Goal: Task Accomplishment & Management: Use online tool/utility

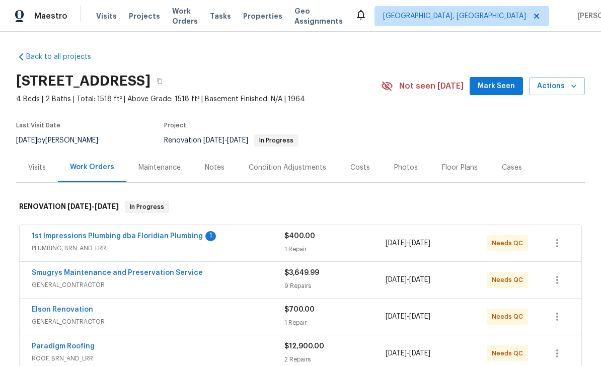
click at [52, 239] on link "1st Impressions Plumbing dba Floridian Plumbing" at bounding box center [117, 236] width 171 height 7
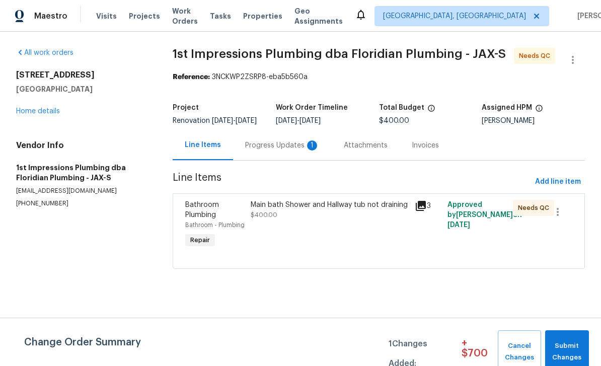
click at [279, 151] on div "Progress Updates 1" at bounding box center [282, 145] width 75 height 10
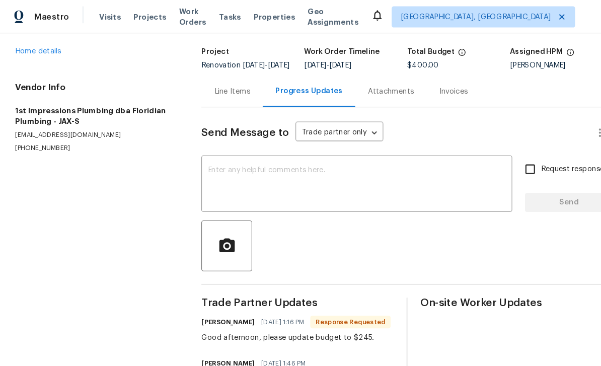
scroll to position [68, 0]
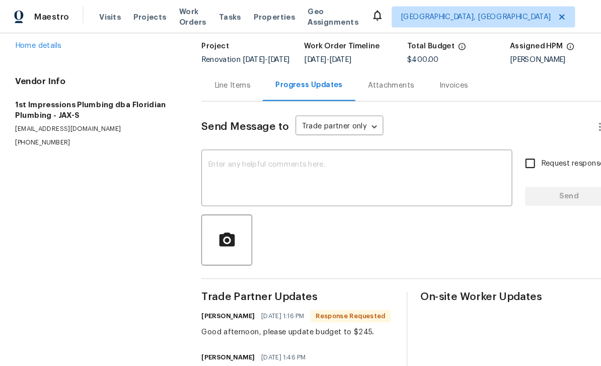
click at [249, 153] on textarea at bounding box center [341, 170] width 284 height 35
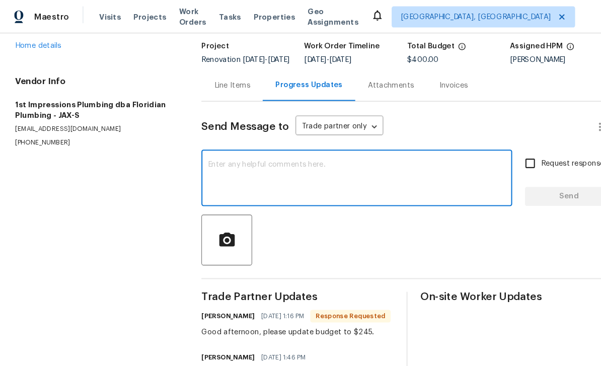
scroll to position [19, 0]
type textarea "Tub in all bathroom still not draining"
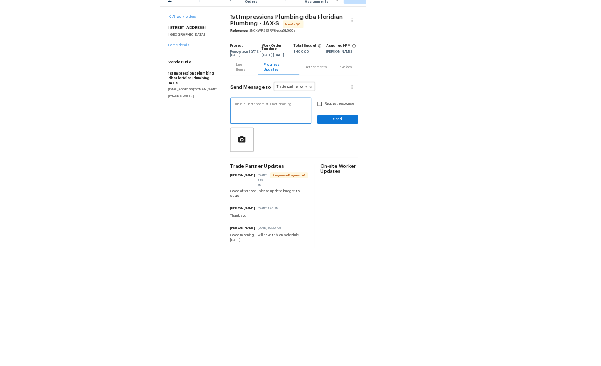
scroll to position [0, 0]
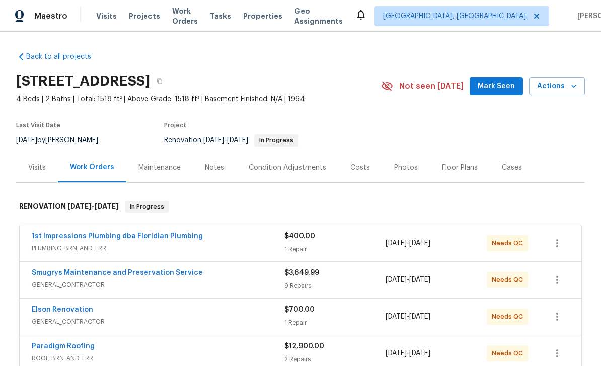
click at [51, 233] on link "1st Impressions Plumbing dba Floridian Plumbing" at bounding box center [117, 236] width 171 height 7
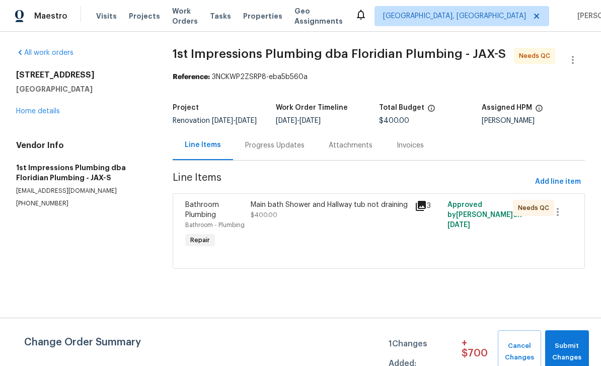
click at [281, 151] on div "Progress Updates" at bounding box center [274, 145] width 59 height 10
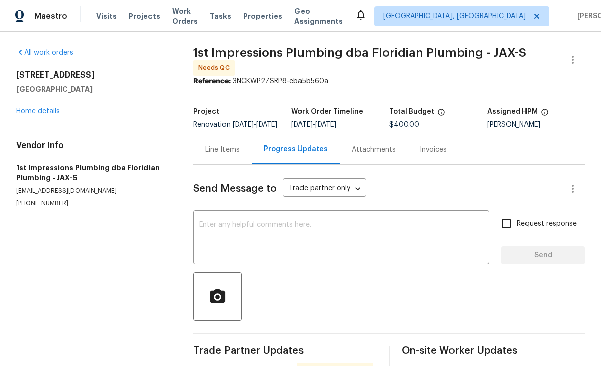
click at [288, 239] on textarea at bounding box center [341, 238] width 284 height 35
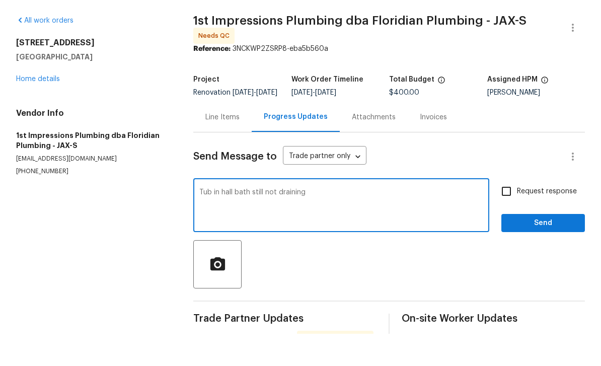
scroll to position [32, 0]
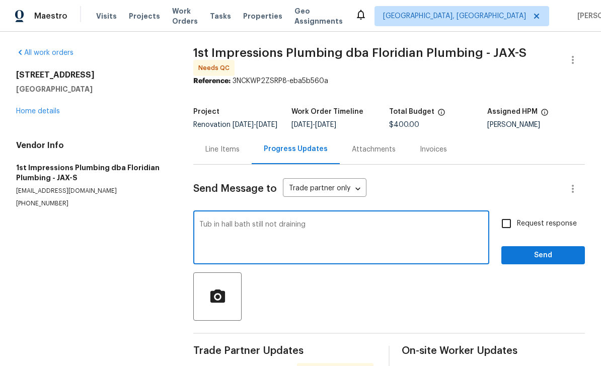
type textarea "Tub in hall bath still not draining"
click at [515, 213] on input "Request response" at bounding box center [506, 223] width 21 height 21
checkbox input "true"
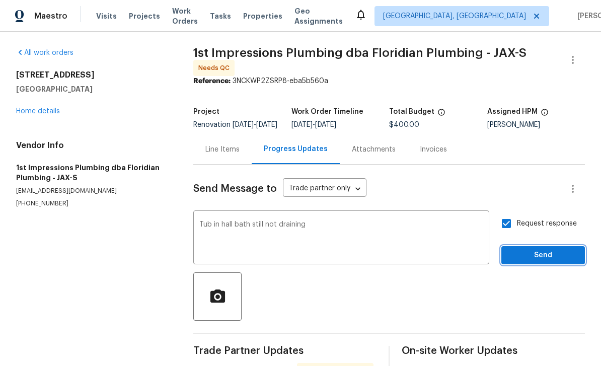
click at [547, 249] on span "Send" at bounding box center [543, 255] width 67 height 13
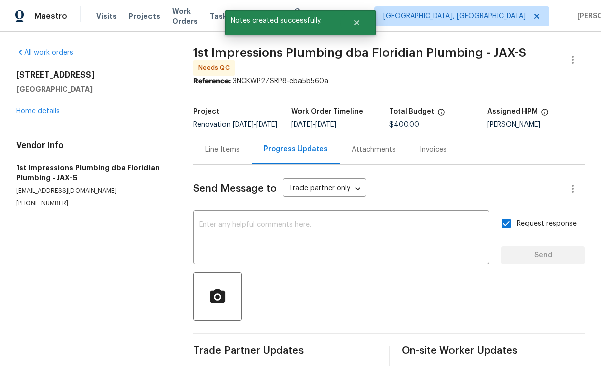
click at [32, 108] on link "Home details" at bounding box center [38, 111] width 44 height 7
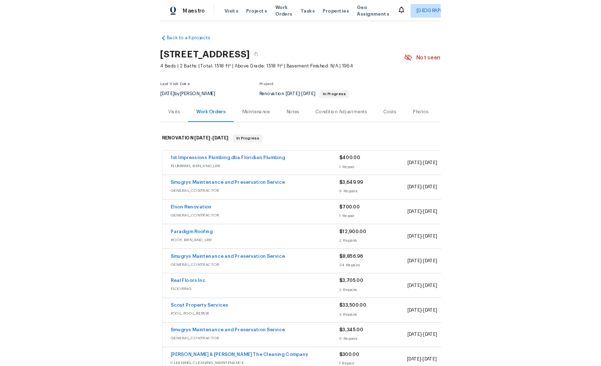
scroll to position [21, 0]
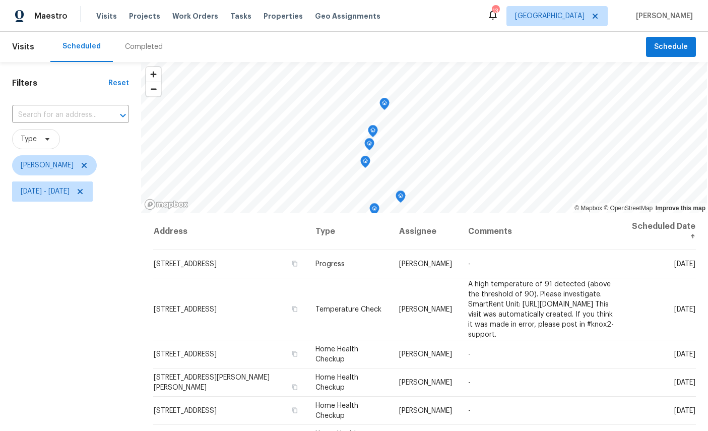
click at [381, 104] on icon "Map marker" at bounding box center [384, 104] width 9 height 12
click at [377, 131] on icon "Map marker" at bounding box center [372, 131] width 9 height 12
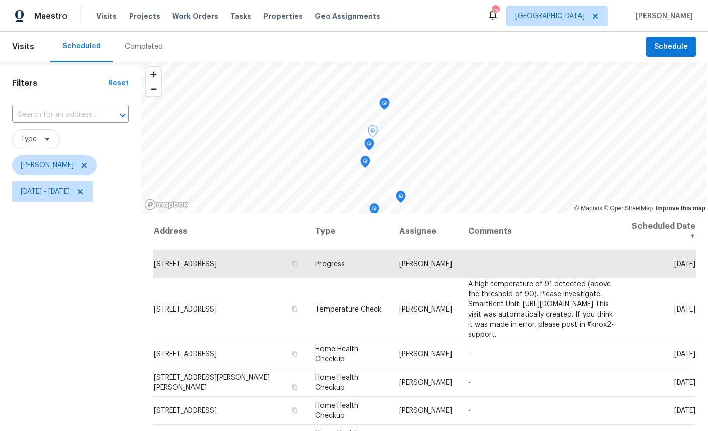
click at [374, 147] on icon "Map marker" at bounding box center [369, 144] width 10 height 13
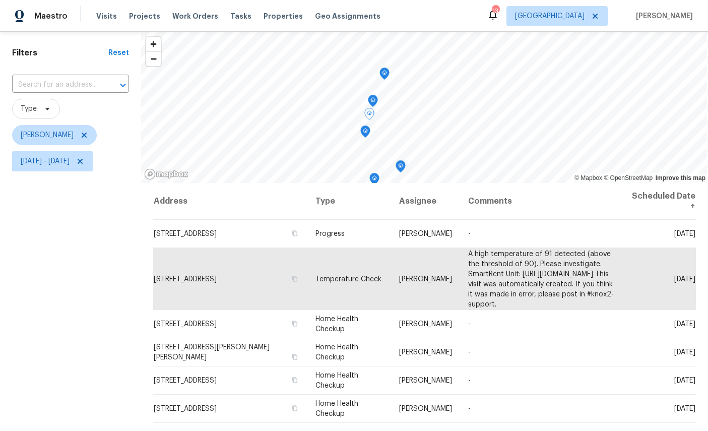
scroll to position [28, 0]
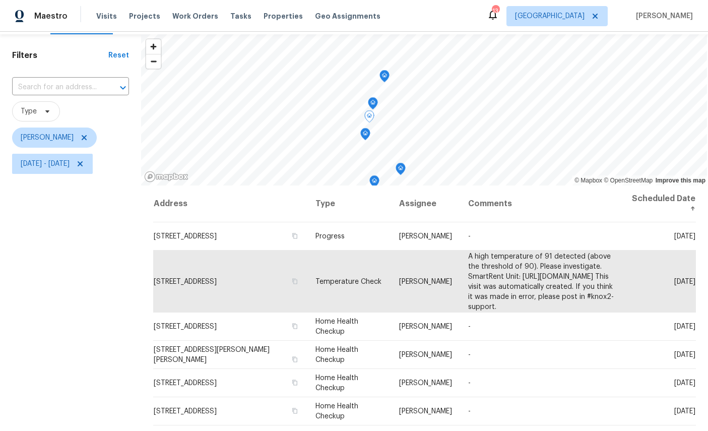
click at [0, 0] on icon at bounding box center [0, 0] width 0 height 0
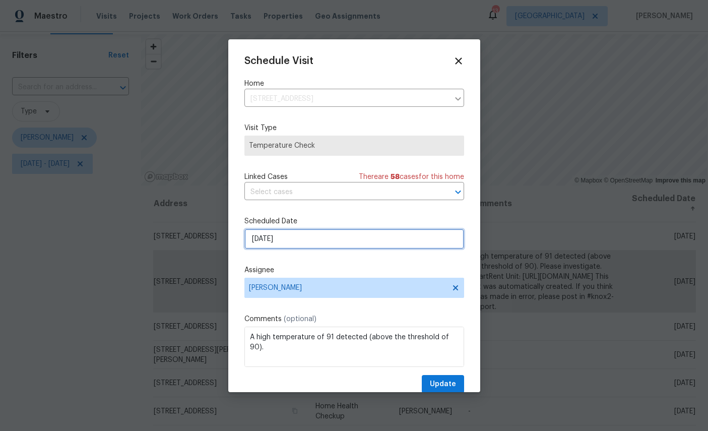
click at [324, 234] on input "[DATE]" at bounding box center [354, 239] width 220 height 20
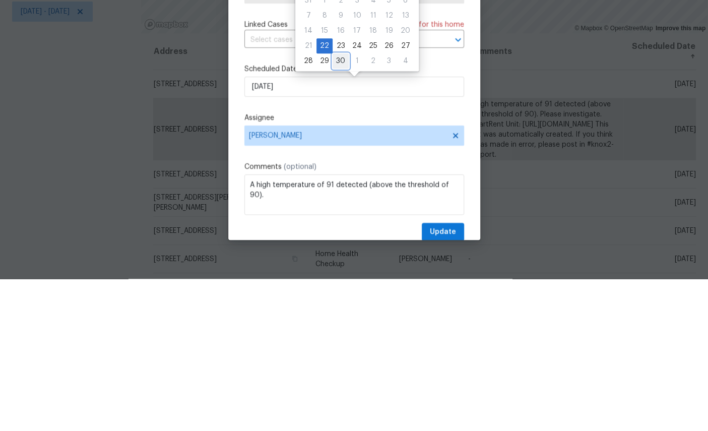
click at [343, 206] on div "30" at bounding box center [340, 213] width 16 height 14
type input "9/30/2025"
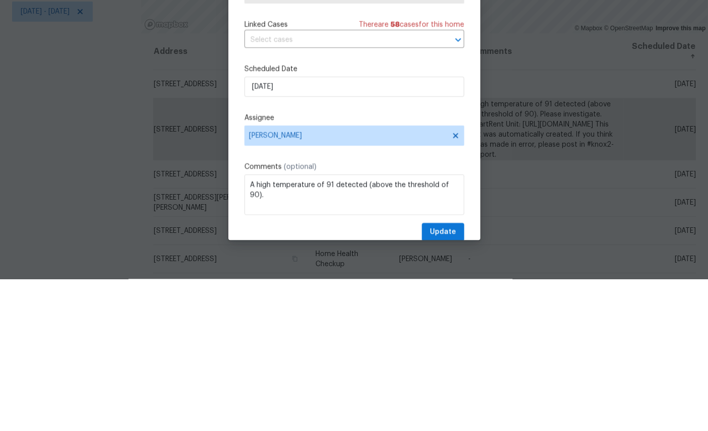
scroll to position [38, 0]
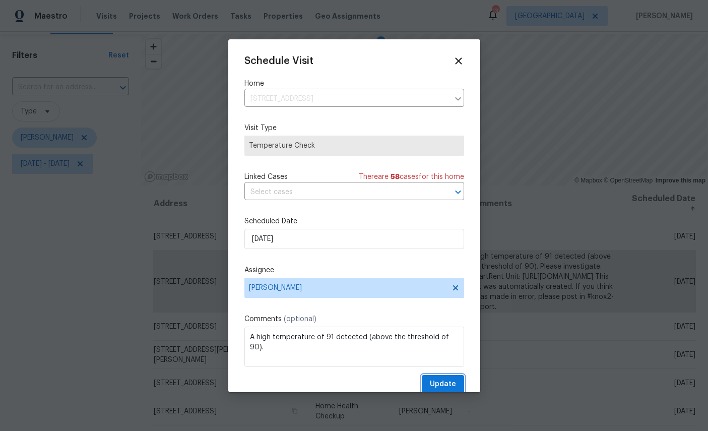
click at [444, 383] on span "Update" at bounding box center [443, 384] width 26 height 13
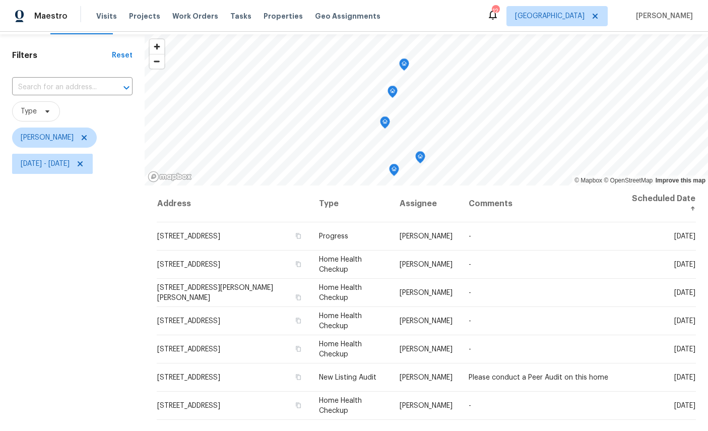
click at [388, 86] on icon "Map marker" at bounding box center [392, 92] width 10 height 13
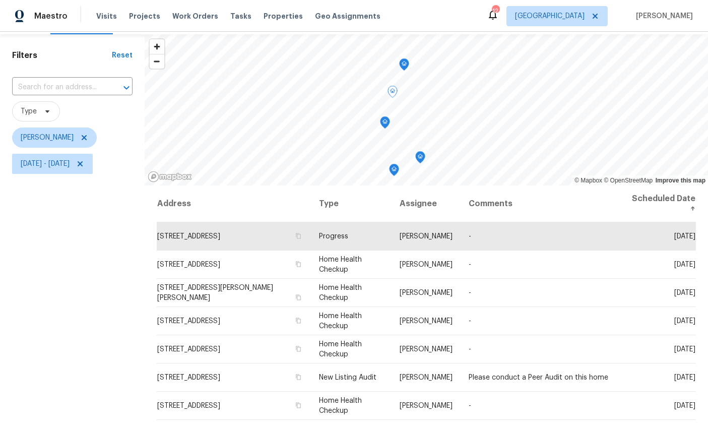
click at [383, 117] on icon "Map marker" at bounding box center [384, 123] width 9 height 12
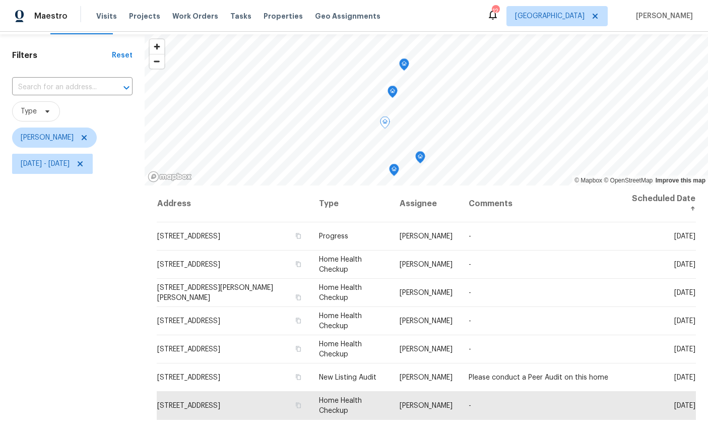
click at [422, 151] on icon "Map marker" at bounding box center [420, 157] width 10 height 13
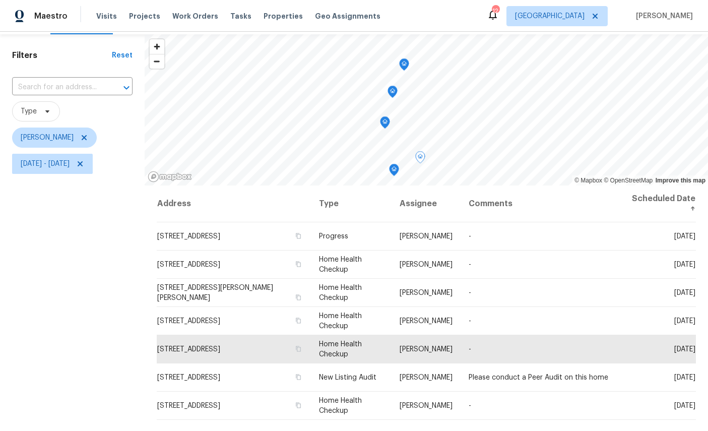
click at [395, 164] on icon "Map marker" at bounding box center [393, 170] width 9 height 12
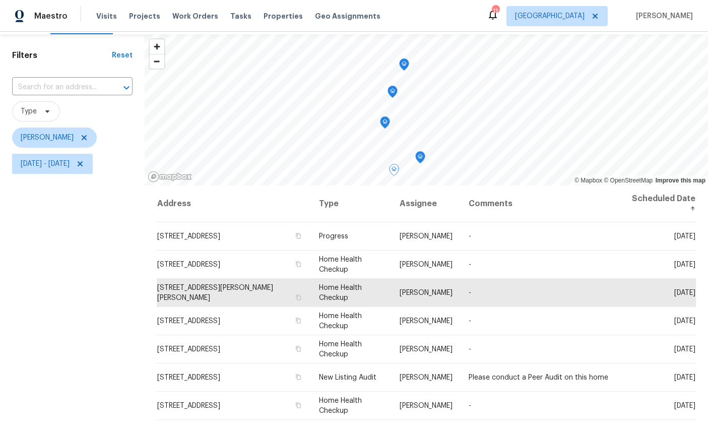
click at [403, 59] on icon "Map marker" at bounding box center [403, 65] width 9 height 12
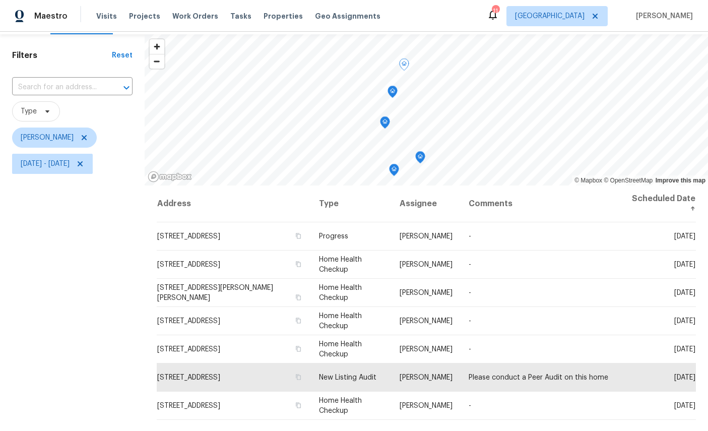
click at [393, 86] on icon "Map marker" at bounding box center [392, 92] width 9 height 12
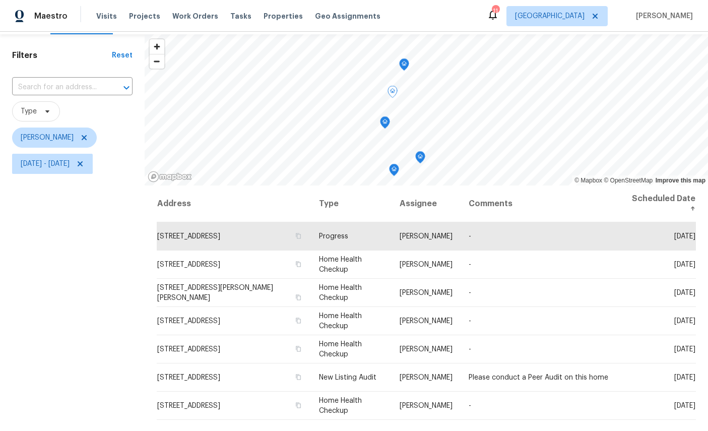
click at [386, 117] on icon "Map marker" at bounding box center [384, 123] width 9 height 12
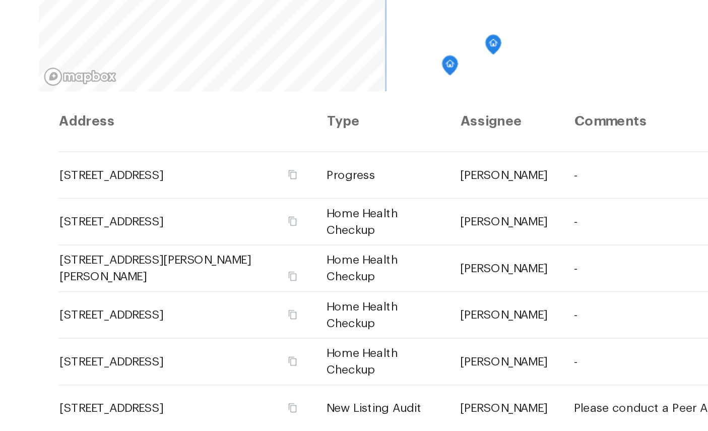
scroll to position [0, 0]
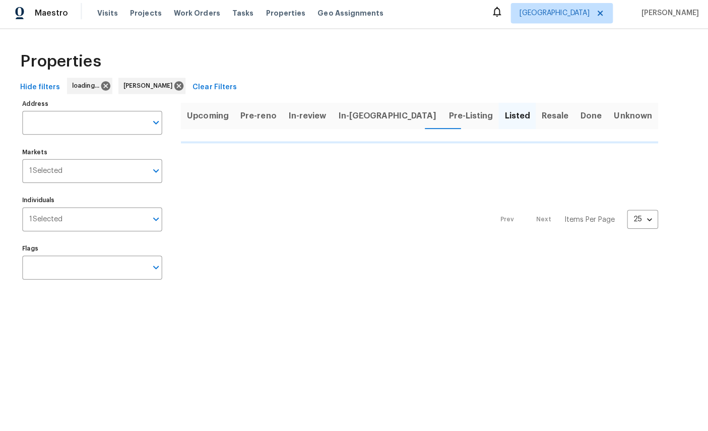
scroll to position [3, 0]
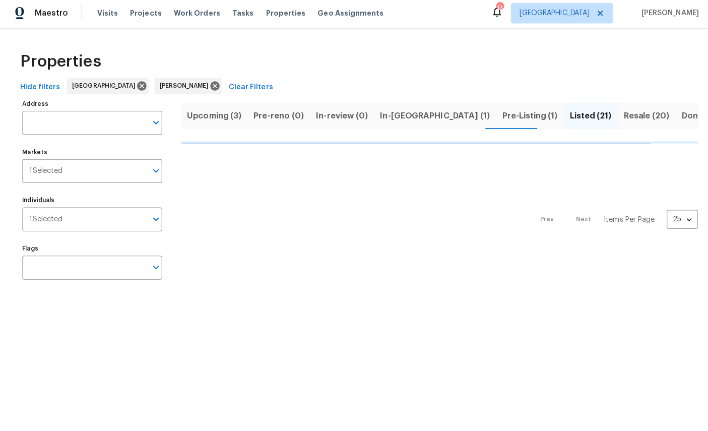
click at [618, 118] on span "Resale (20)" at bounding box center [640, 118] width 45 height 14
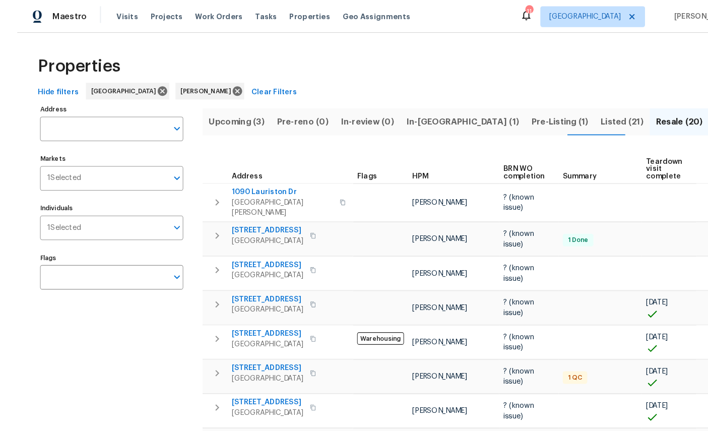
scroll to position [25, 0]
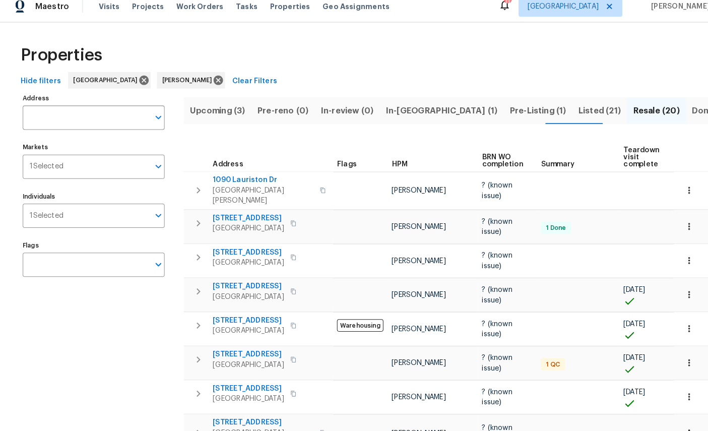
click at [565, 111] on span "Listed (21)" at bounding box center [585, 118] width 41 height 14
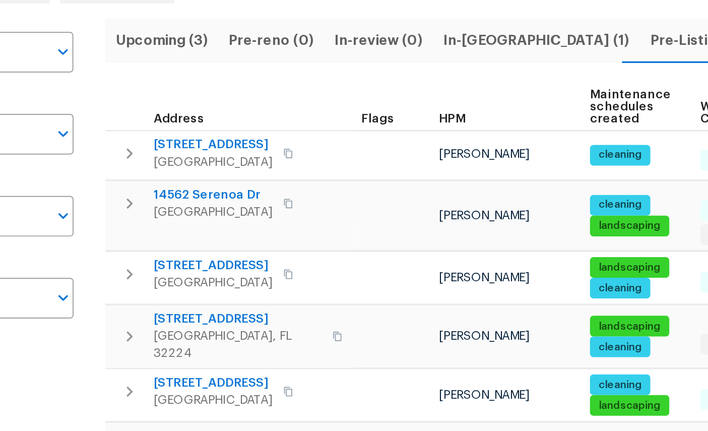
click at [207, 203] on span "14562 Serenoa Dr" at bounding box center [241, 208] width 69 height 10
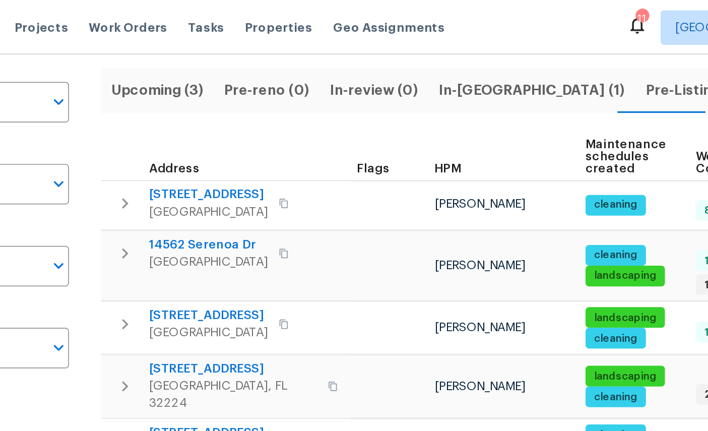
scroll to position [55, 0]
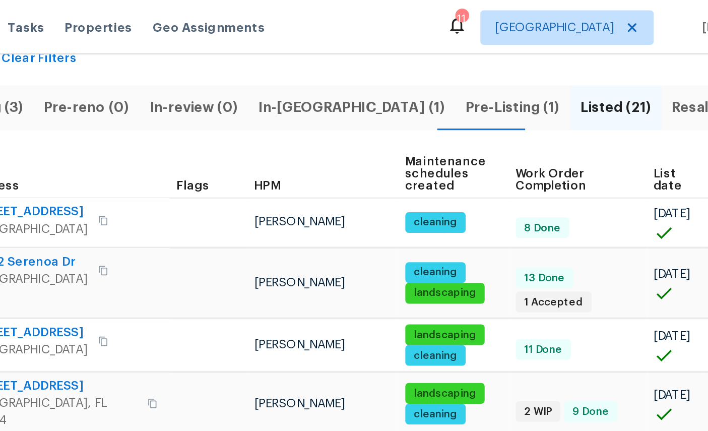
click at [618, 65] on span "Resale (20)" at bounding box center [640, 63] width 45 height 14
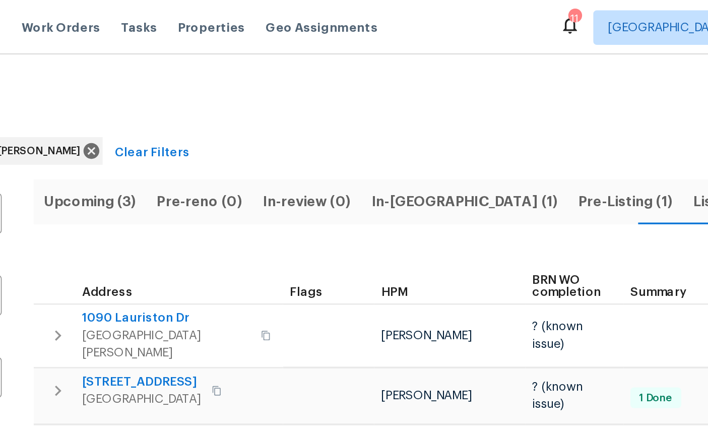
click at [565, 114] on span "Listed (21)" at bounding box center [585, 118] width 41 height 14
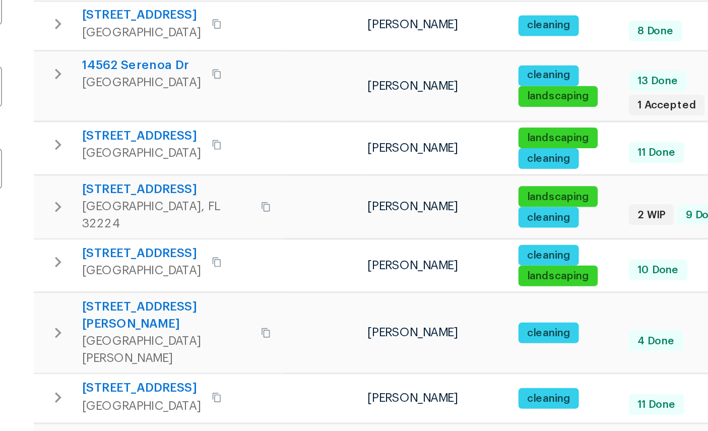
scroll to position [26, 0]
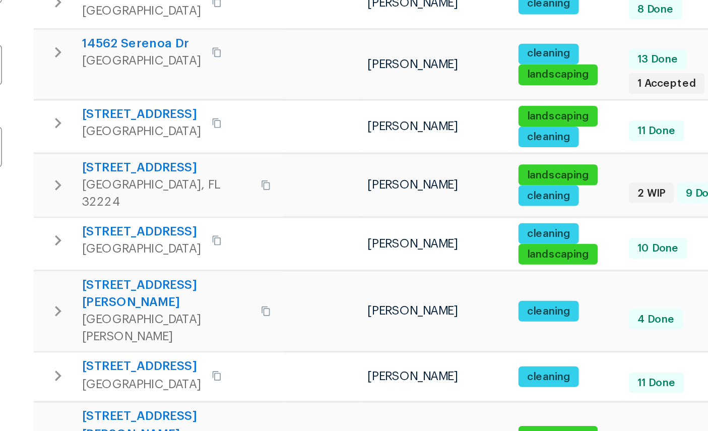
click at [207, 338] on span "Saint Johns, FL 32259" at bounding box center [256, 348] width 98 height 20
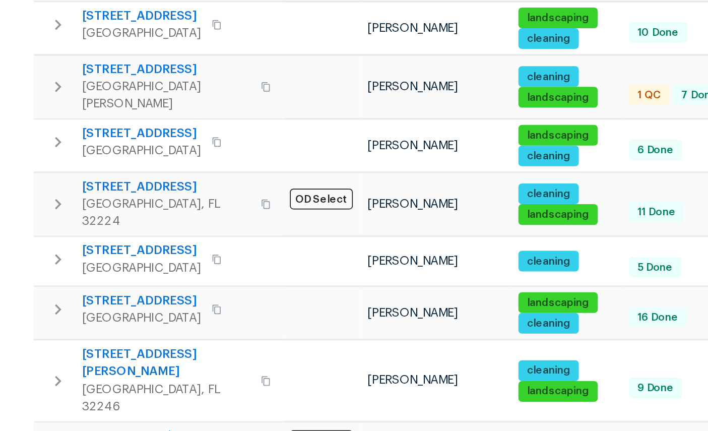
scroll to position [409, 0]
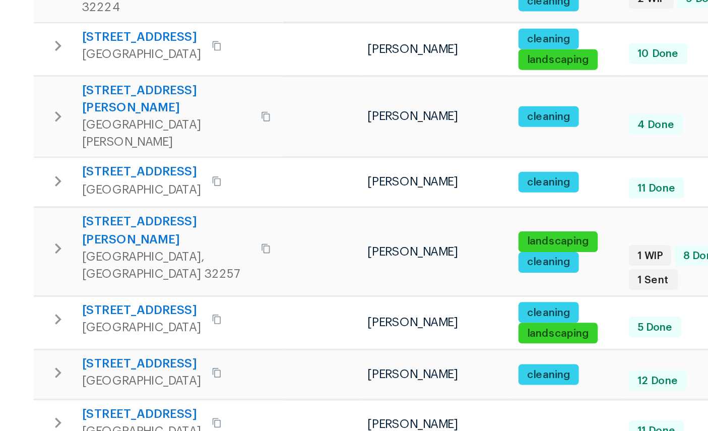
scroll to position [107, 0]
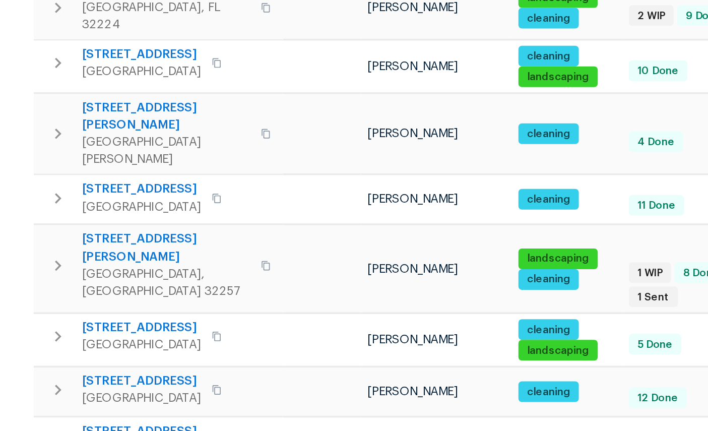
click at [207, 375] on span "Saint Augustine, FL 32092" at bounding box center [241, 380] width 69 height 10
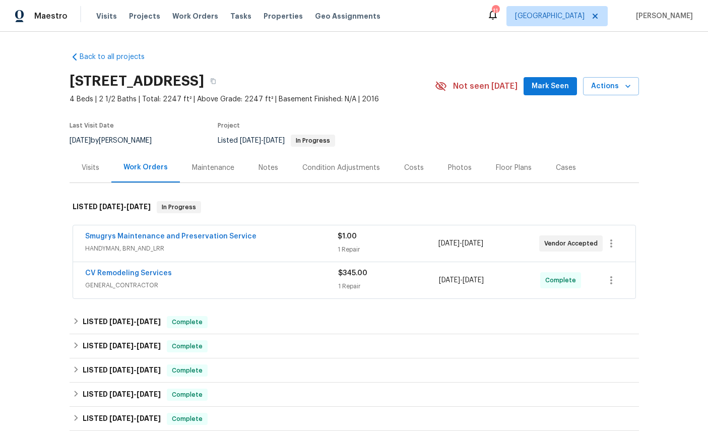
click at [93, 172] on div "Visits" at bounding box center [91, 168] width 18 height 10
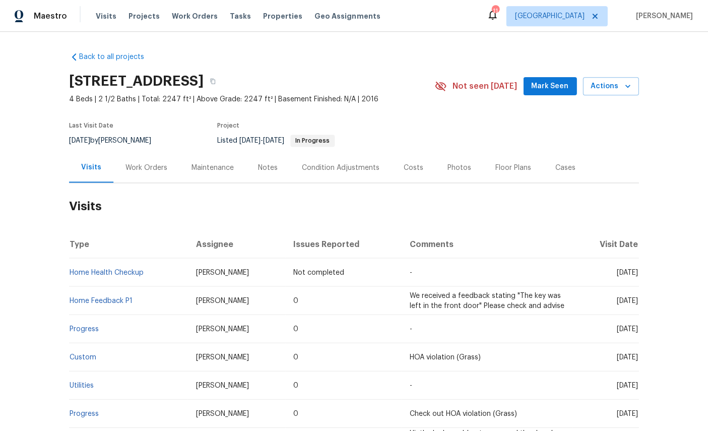
scroll to position [38, 0]
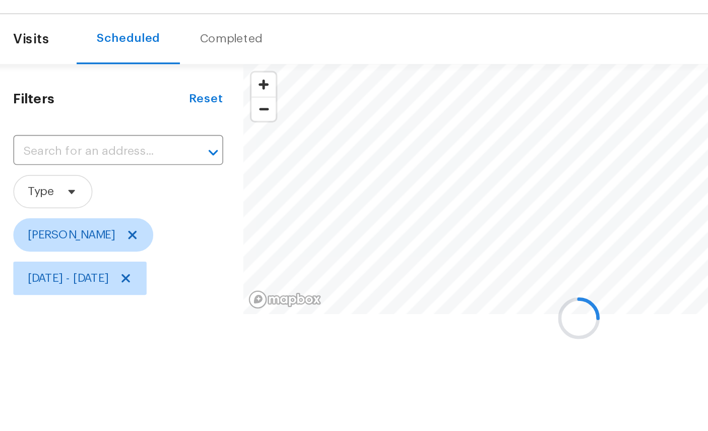
scroll to position [23, 4]
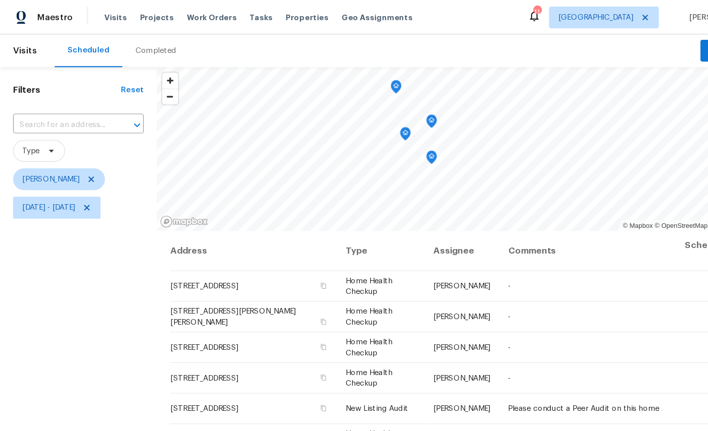
click at [396, 106] on icon "Map marker" at bounding box center [397, 112] width 9 height 12
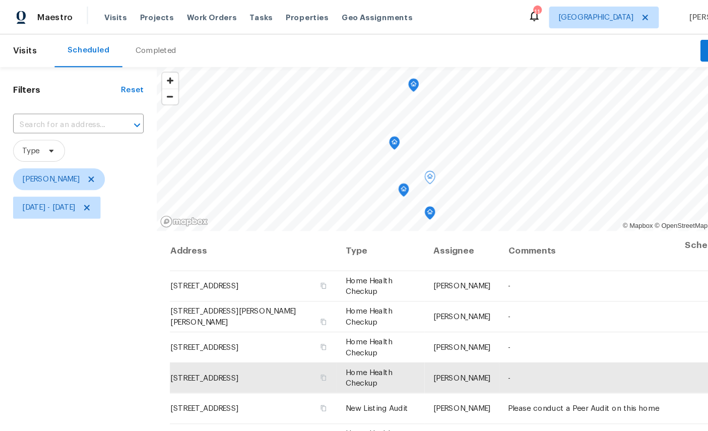
click at [360, 126] on icon "Map marker" at bounding box center [364, 132] width 10 height 13
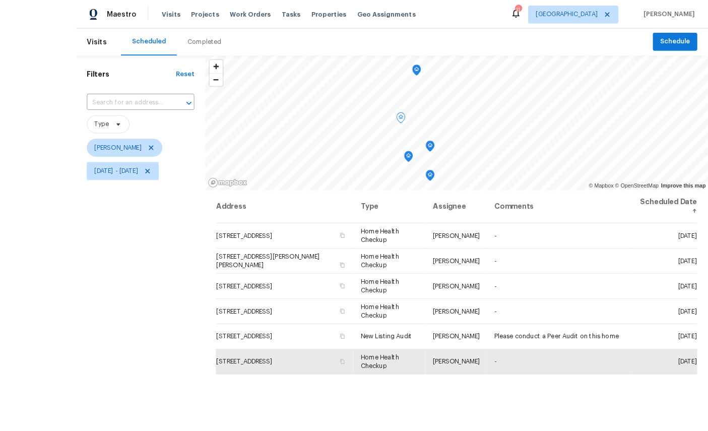
scroll to position [0, 0]
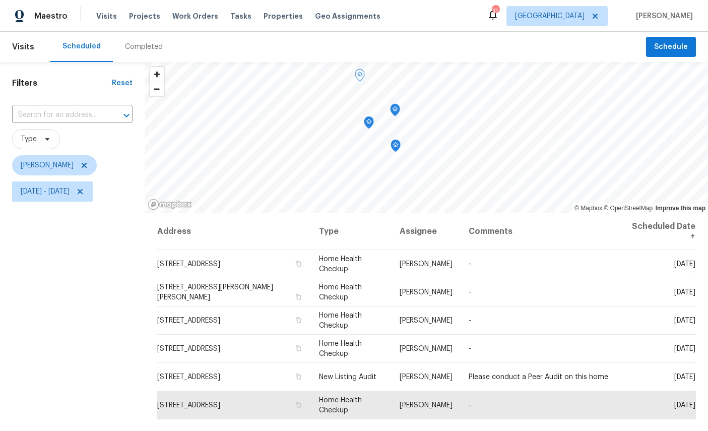
click at [0, 0] on icon at bounding box center [0, 0] width 0 height 0
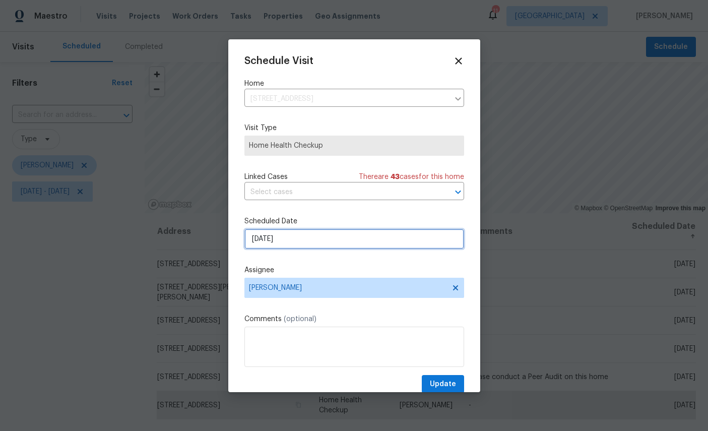
click at [324, 243] on input "[DATE]" at bounding box center [354, 239] width 220 height 20
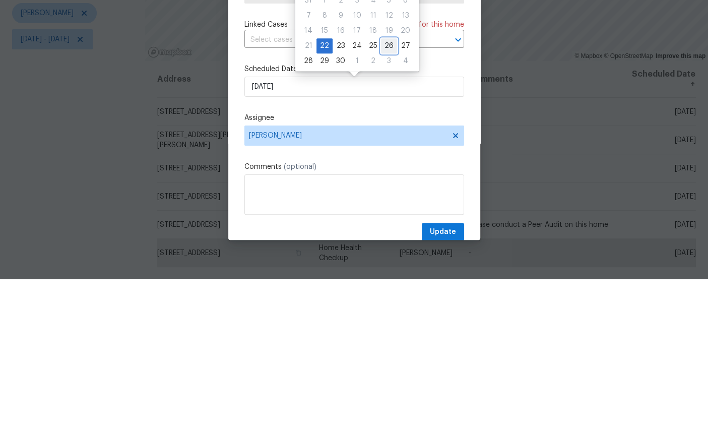
click at [389, 191] on div "26" at bounding box center [389, 198] width 16 height 14
type input "9/26/2025"
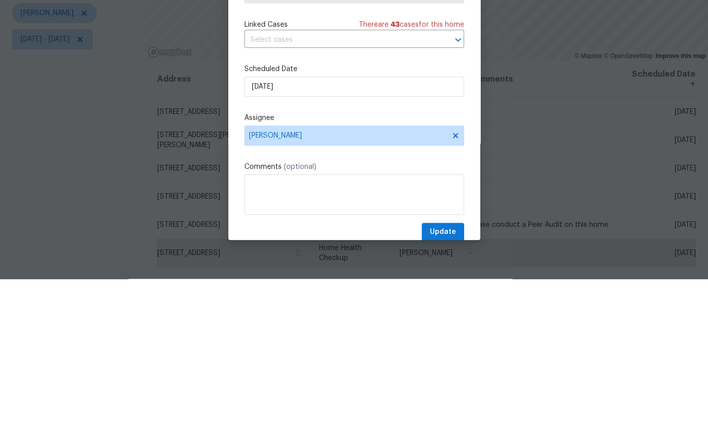
scroll to position [38, 0]
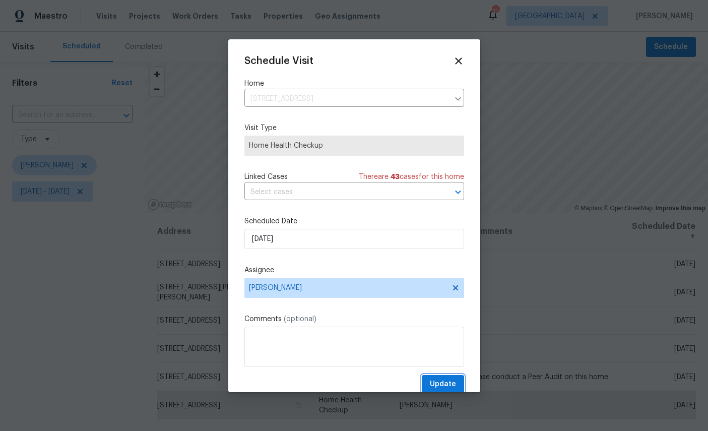
click at [448, 377] on button "Update" at bounding box center [442, 384] width 42 height 19
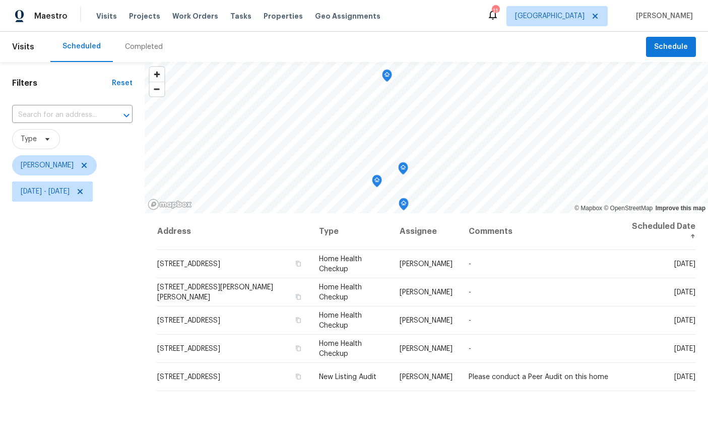
click at [406, 162] on icon "Map marker" at bounding box center [403, 168] width 10 height 13
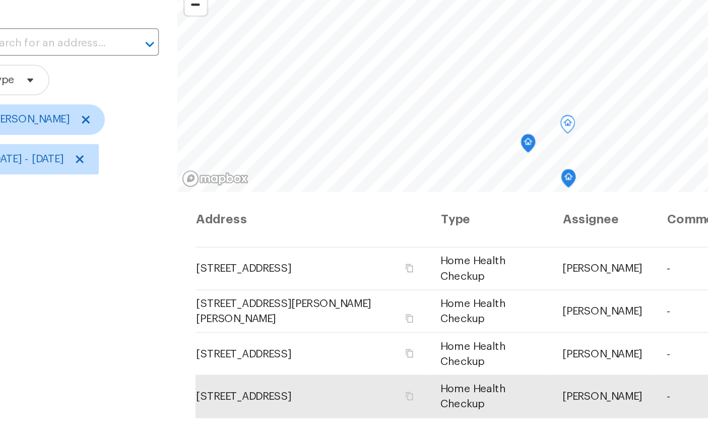
click at [372, 175] on icon "Map marker" at bounding box center [376, 181] width 9 height 12
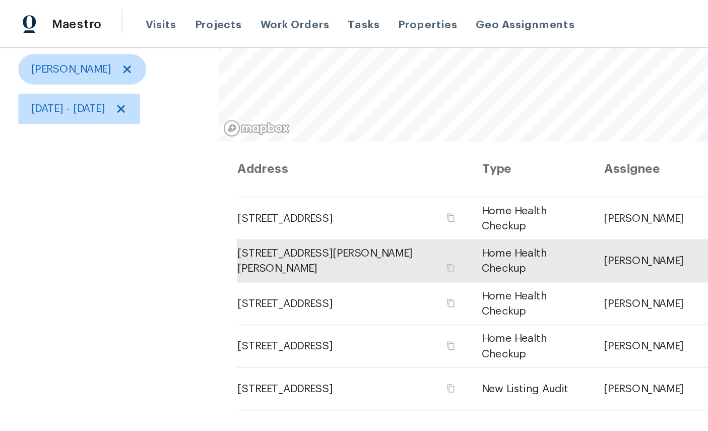
scroll to position [119, 0]
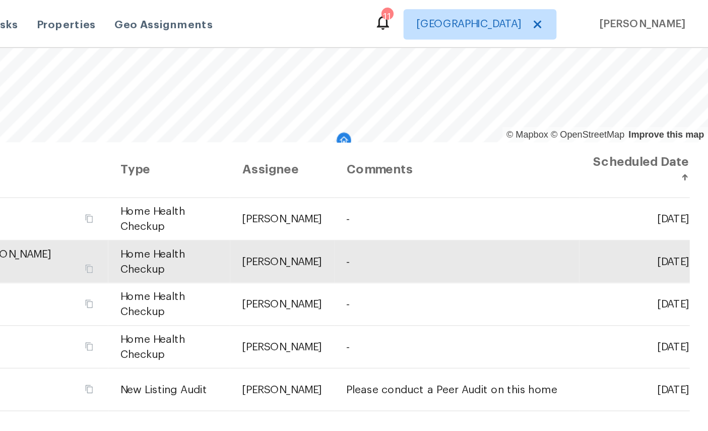
click at [0, 0] on icon at bounding box center [0, 0] width 0 height 0
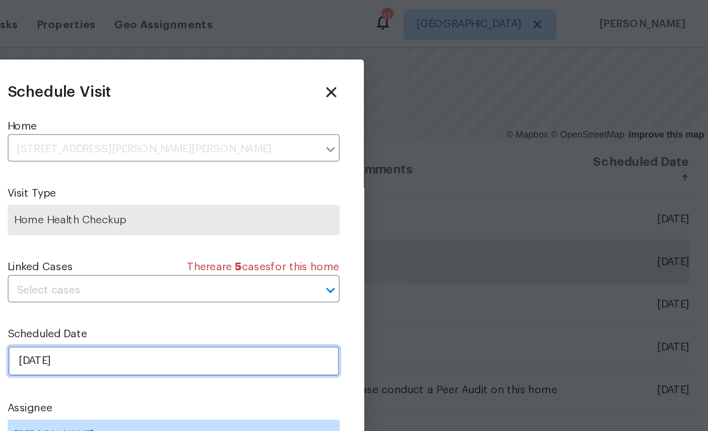
click at [244, 240] on input "[DATE]" at bounding box center [354, 239] width 220 height 20
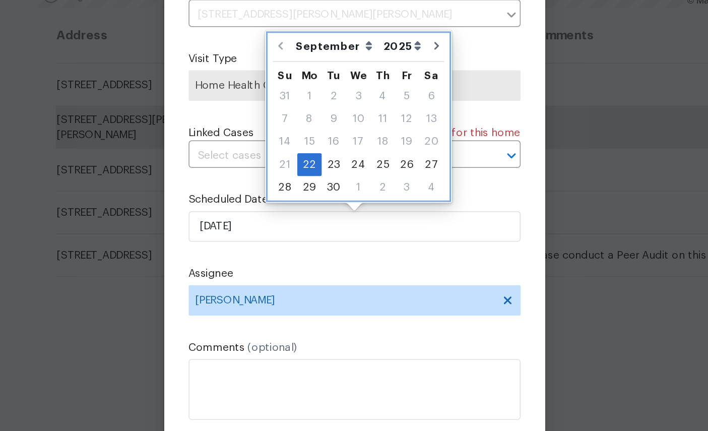
click at [404, 115] on icon "Go to next month" at bounding box center [408, 119] width 8 height 8
type input "10/22/2025"
select select "9"
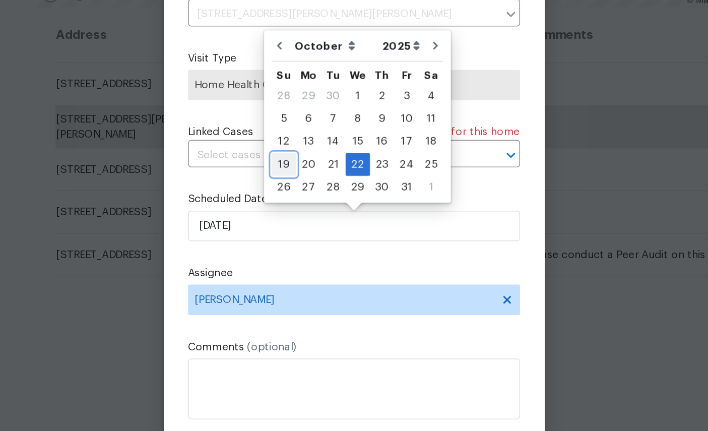
click at [300, 191] on div "19" at bounding box center [308, 198] width 16 height 14
type input "10/19/2025"
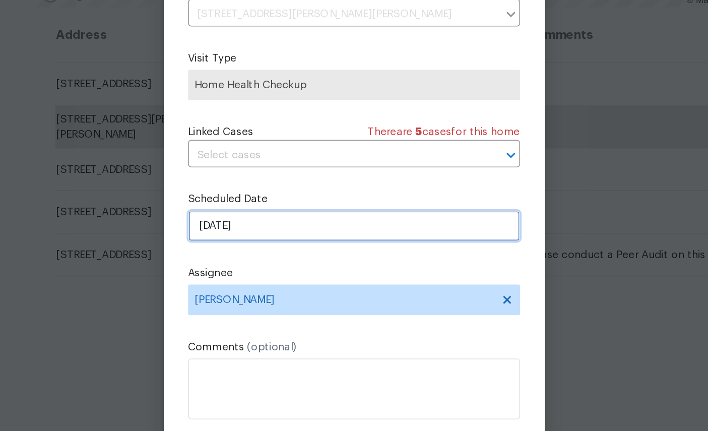
click at [244, 229] on input "10/19/2025" at bounding box center [354, 239] width 220 height 20
select select "9"
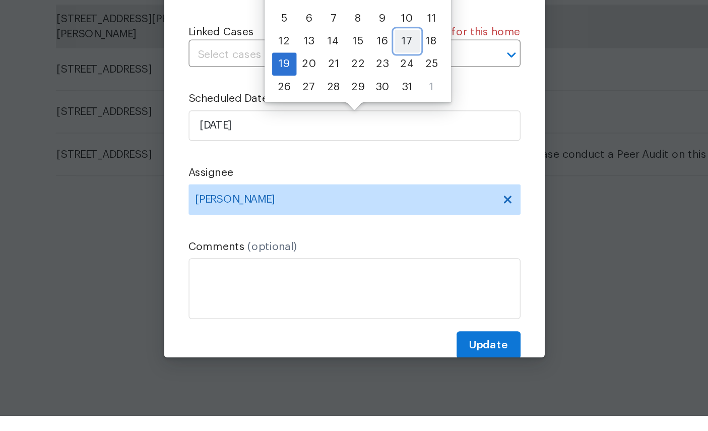
click at [381, 176] on div "17" at bounding box center [389, 183] width 17 height 14
type input "10/17/2025"
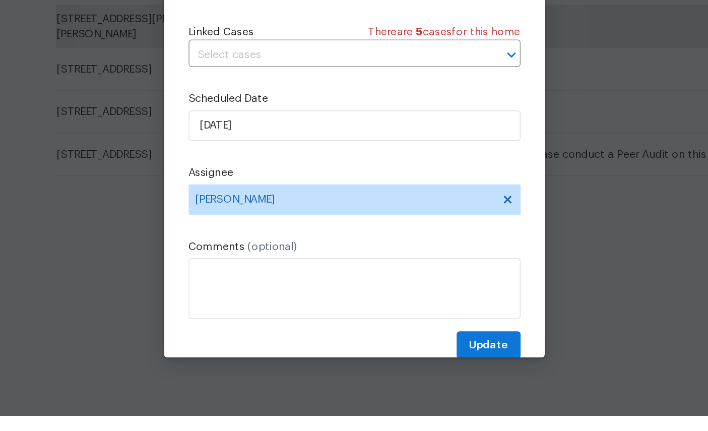
scroll to position [10, 0]
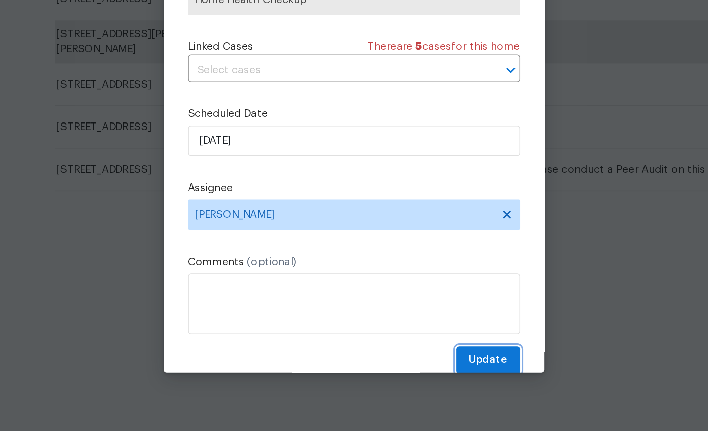
click at [430, 378] on span "Update" at bounding box center [443, 384] width 26 height 13
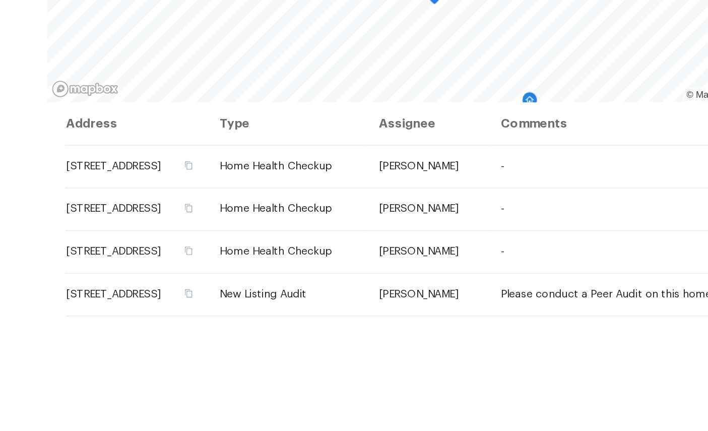
scroll to position [38, 0]
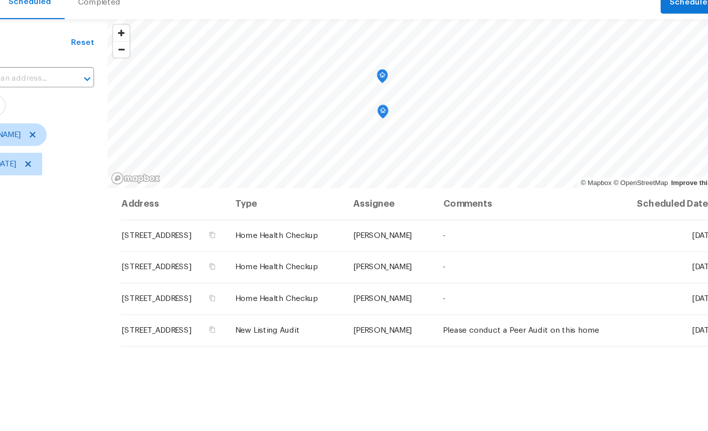
click at [0, 0] on icon at bounding box center [0, 0] width 0 height 0
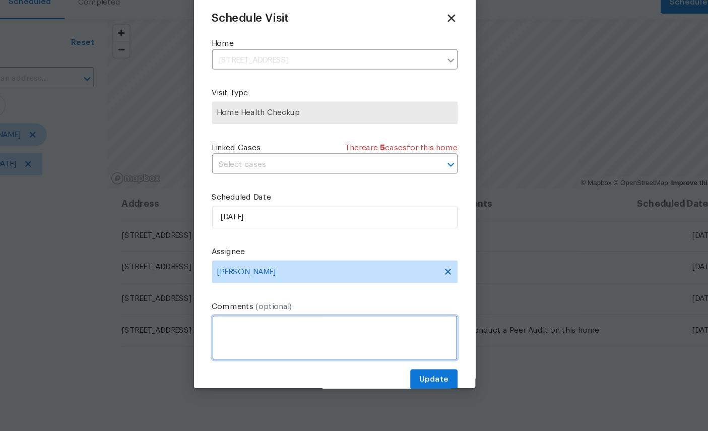
click at [267, 326] on textarea at bounding box center [354, 346] width 220 height 40
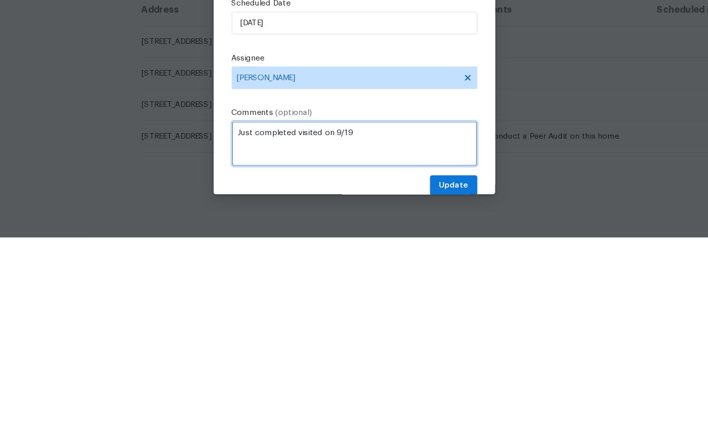
type textarea "Just completed visited on 9/19"
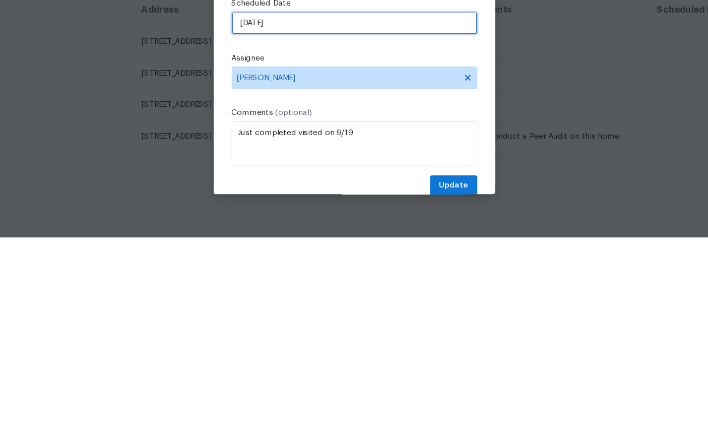
click at [290, 229] on input "[DATE]" at bounding box center [354, 239] width 220 height 20
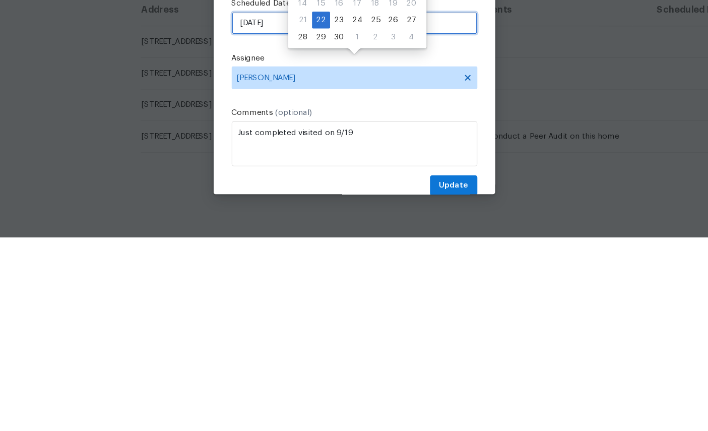
click at [277, 229] on input "[DATE]" at bounding box center [354, 239] width 220 height 20
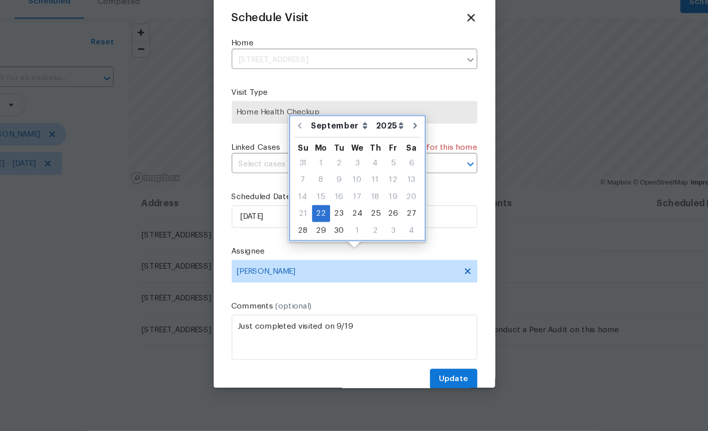
click at [407, 155] on icon "Go to next month" at bounding box center [408, 157] width 3 height 5
type input "10/22/2025"
select select "9"
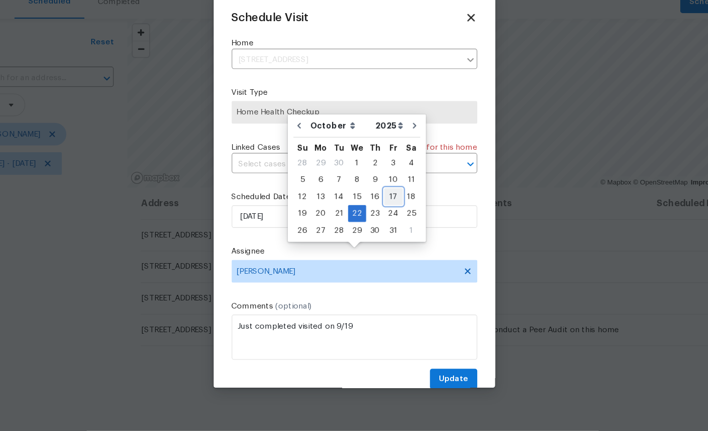
click at [381, 214] on div "17" at bounding box center [389, 221] width 17 height 14
type input "10/17/2025"
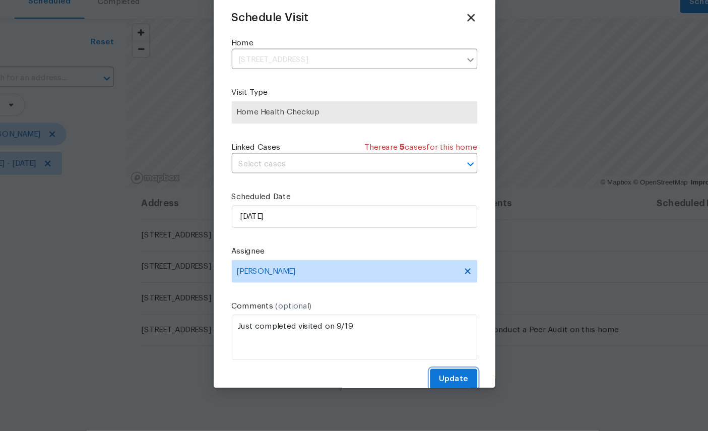
click at [430, 378] on span "Update" at bounding box center [443, 384] width 26 height 13
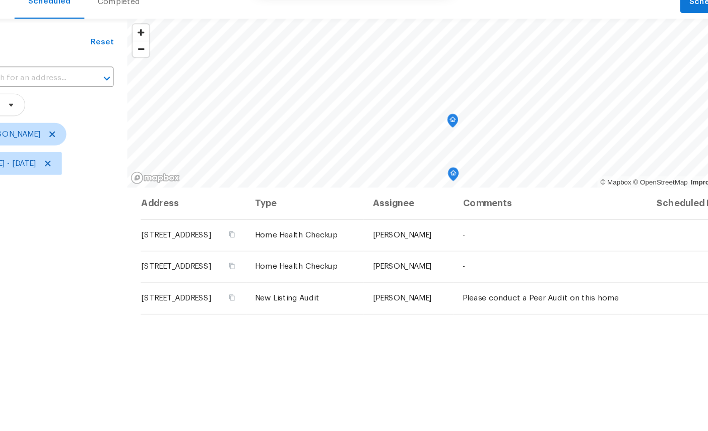
click at [438, 148] on icon "Map marker" at bounding box center [442, 154] width 9 height 12
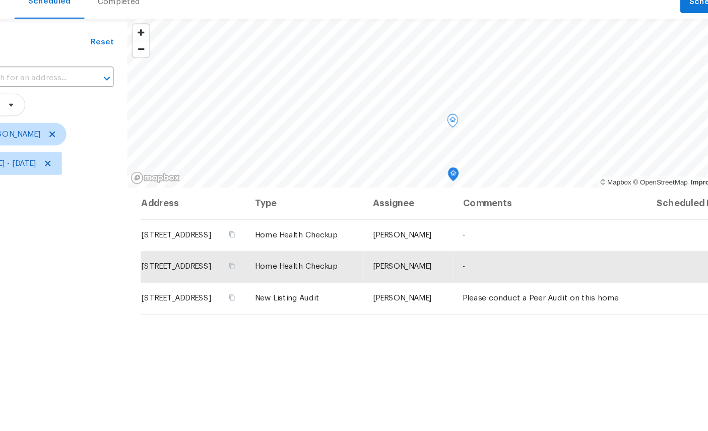
click at [438, 195] on icon "Map marker" at bounding box center [442, 201] width 9 height 12
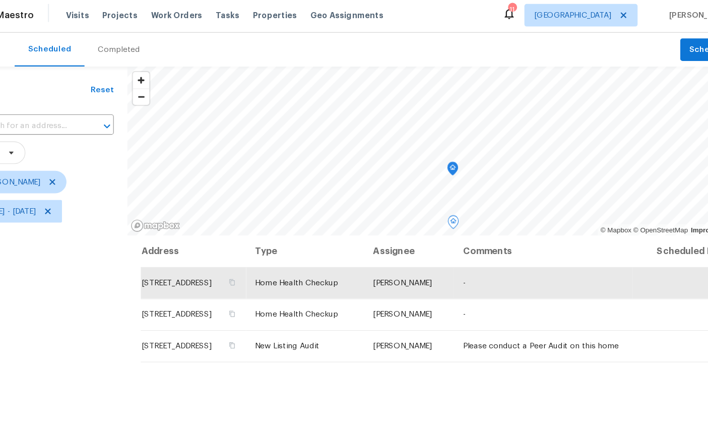
scroll to position [0, 0]
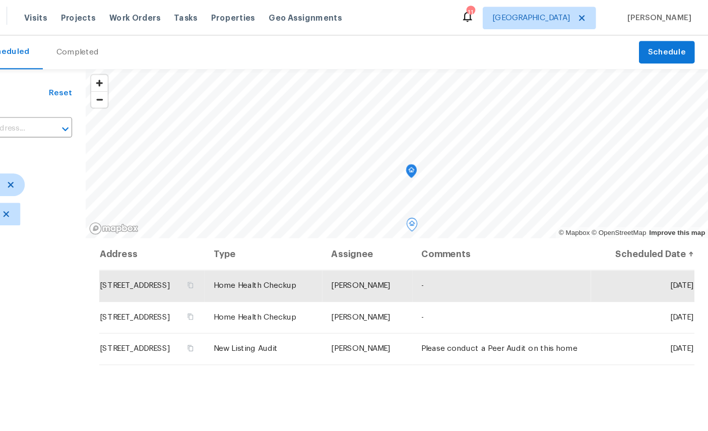
click at [0, 0] on icon at bounding box center [0, 0] width 0 height 0
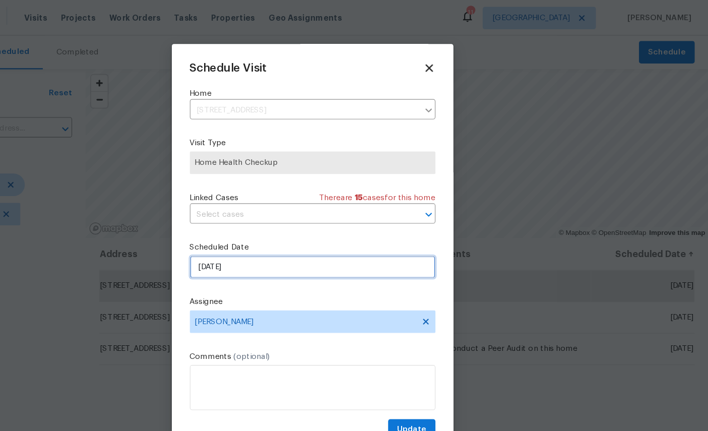
click at [261, 239] on input "[DATE]" at bounding box center [354, 239] width 220 height 20
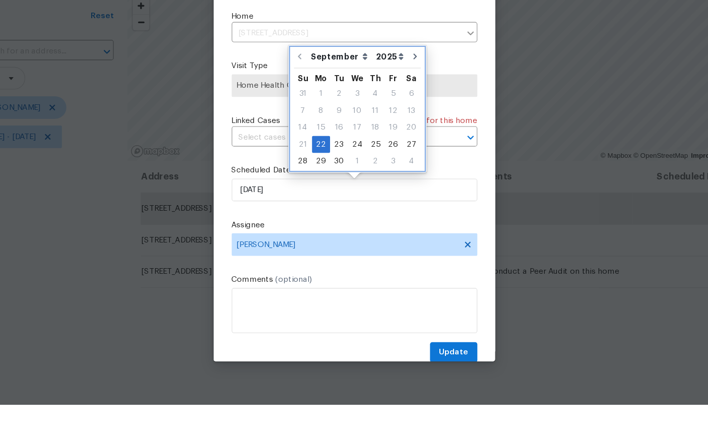
click at [401, 109] on button "Go to next month" at bounding box center [408, 119] width 15 height 20
type input "10/22/2025"
select select "9"
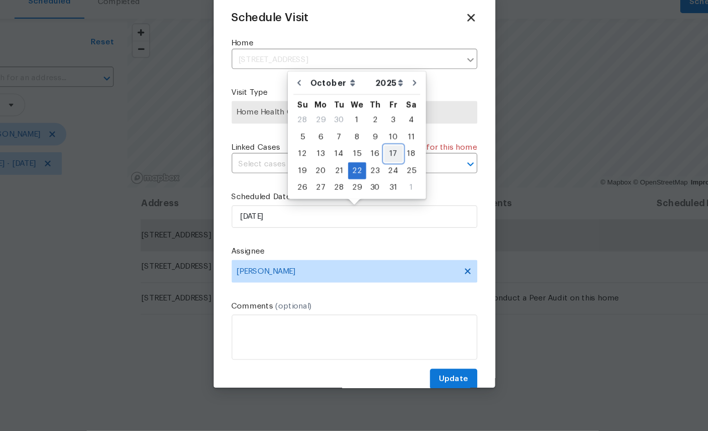
click at [381, 176] on div "17" at bounding box center [389, 183] width 17 height 14
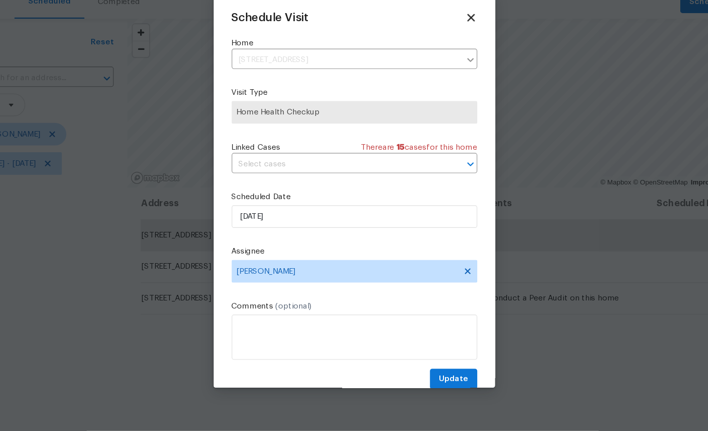
type input "10/17/2025"
click at [299, 326] on textarea at bounding box center [354, 346] width 220 height 40
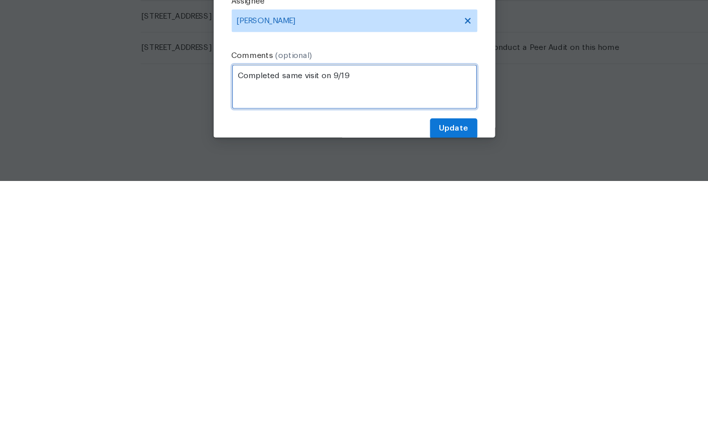
type textarea "Completed same visit on 9/19"
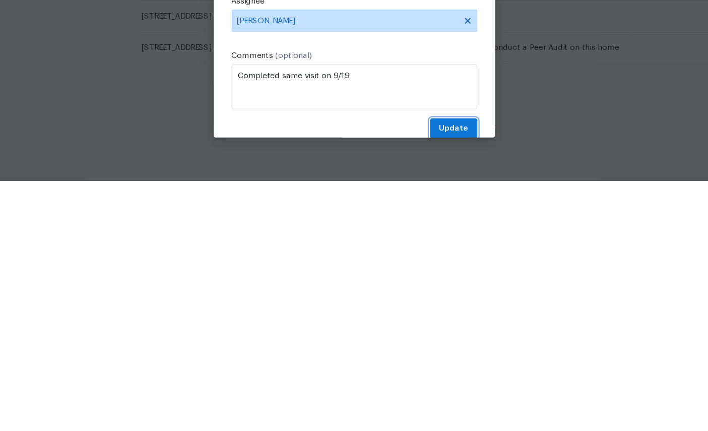
click at [430, 378] on span "Update" at bounding box center [443, 384] width 26 height 13
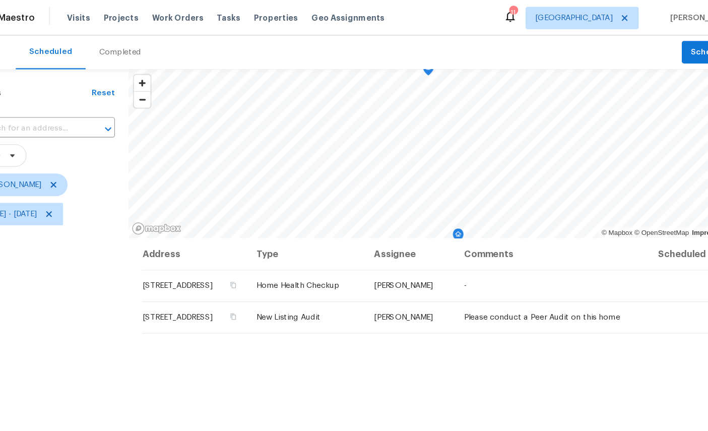
scroll to position [21, 0]
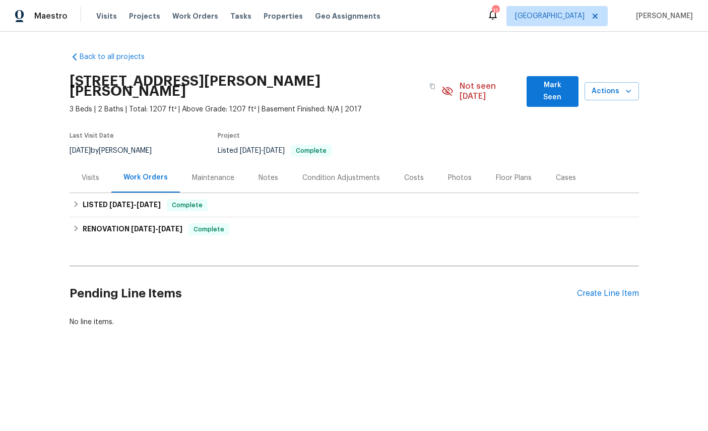
click at [85, 173] on div "Visits" at bounding box center [91, 178] width 18 height 10
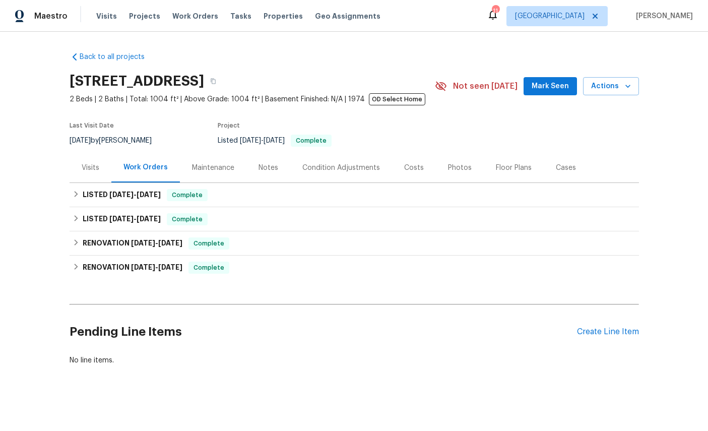
click at [90, 168] on div "Visits" at bounding box center [91, 168] width 18 height 10
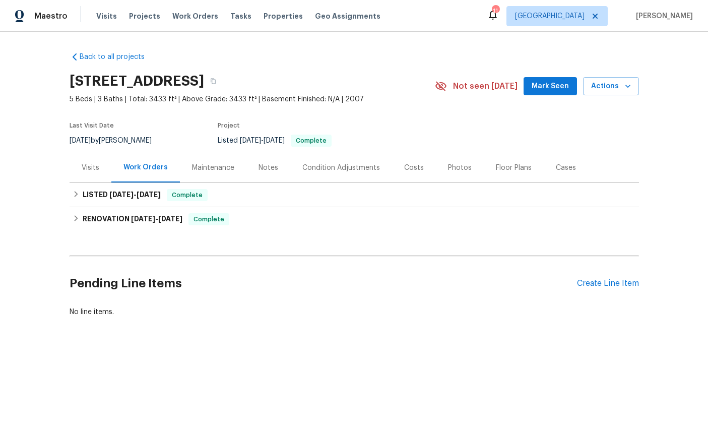
click at [98, 166] on div "Visits" at bounding box center [91, 168] width 18 height 10
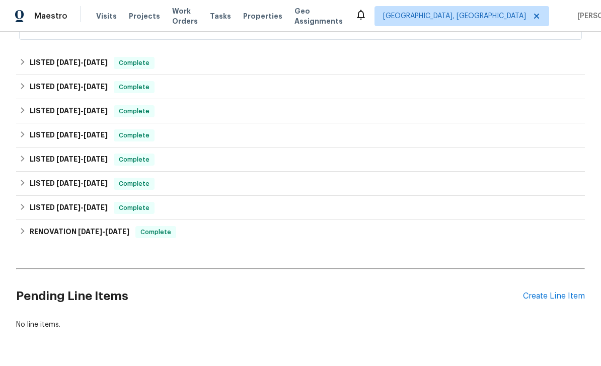
scroll to position [258, 0]
click at [553, 300] on div "Create Line Item" at bounding box center [554, 297] width 62 height 10
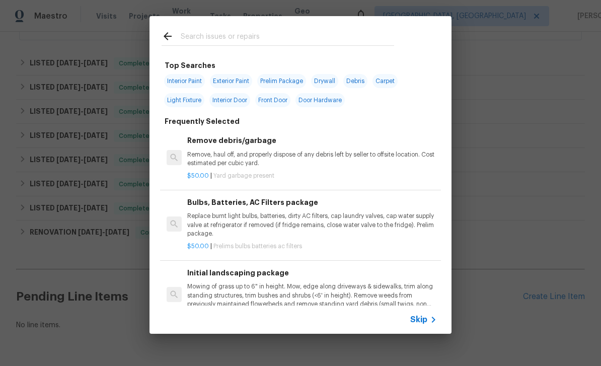
click at [246, 42] on input "text" at bounding box center [288, 37] width 214 height 15
click at [246, 41] on input "text" at bounding box center [288, 37] width 214 height 15
type input "Gar"
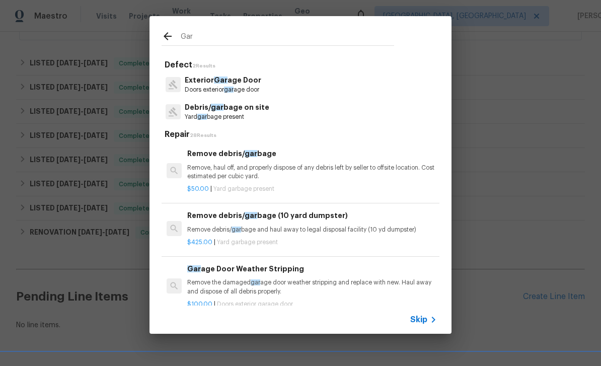
click at [225, 84] on span "Gar" at bounding box center [221, 80] width 14 height 7
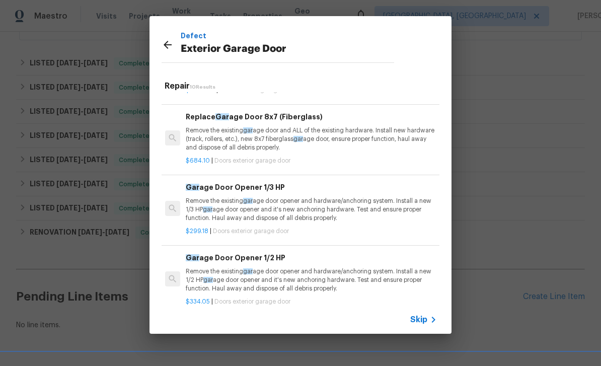
scroll to position [333, 2]
click at [369, 199] on p "Remove the existing gar age door opener and hardware/anchoring system. Install …" at bounding box center [311, 209] width 250 height 26
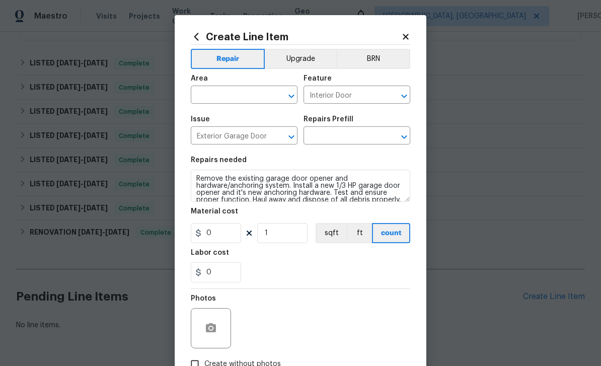
type input "Garage Door Opener 1/3 HP $299.18"
type input "299.18"
click at [233, 92] on input "text" at bounding box center [230, 96] width 79 height 16
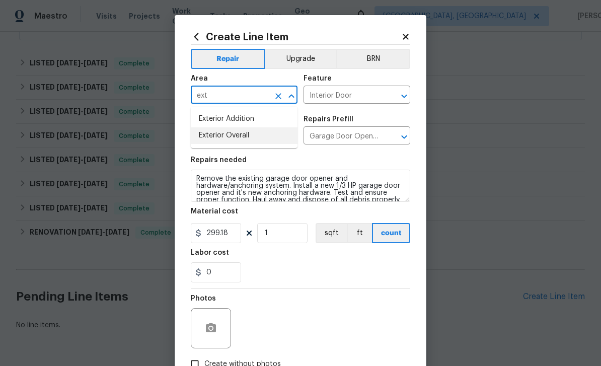
click at [232, 134] on li "Exterior Overall" at bounding box center [244, 135] width 107 height 17
type input "Exterior Overall"
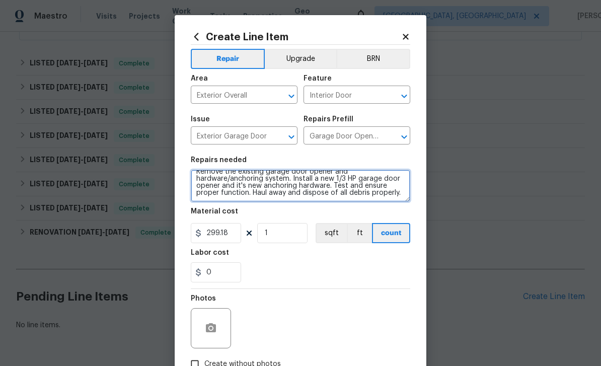
scroll to position [0, 0]
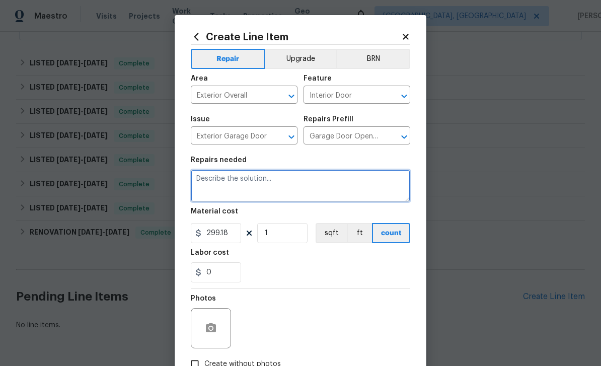
click at [264, 184] on textarea at bounding box center [301, 186] width 220 height 32
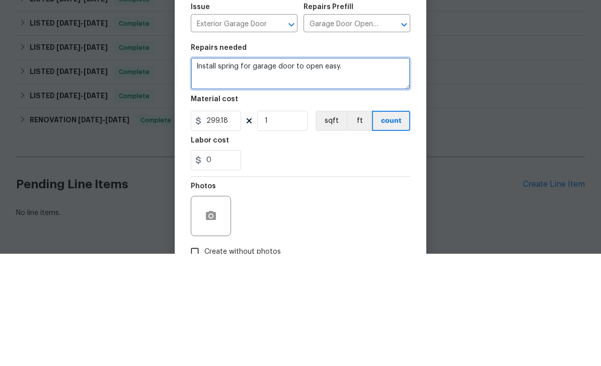
type textarea "Install spring for garage door to open easy."
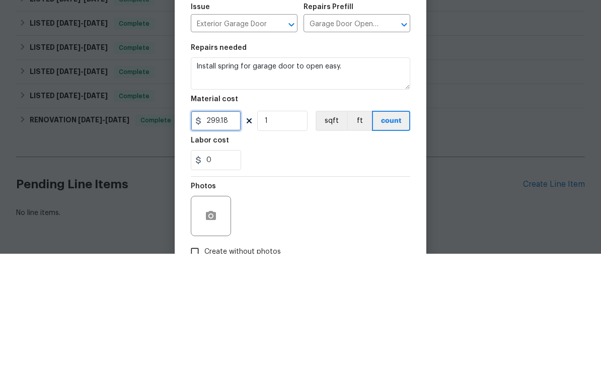
click at [227, 223] on input "299.18" at bounding box center [216, 233] width 50 height 20
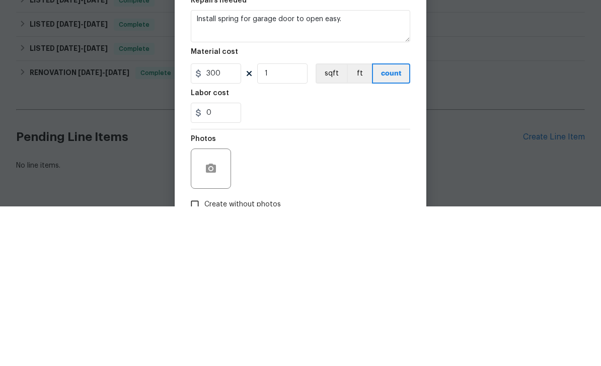
scroll to position [32, 0]
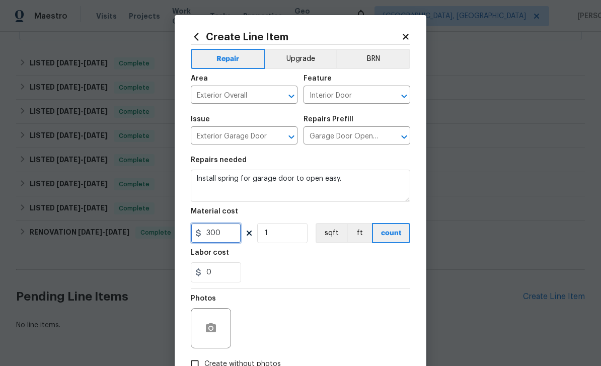
type input "300"
click at [200, 324] on button "button" at bounding box center [211, 328] width 24 height 24
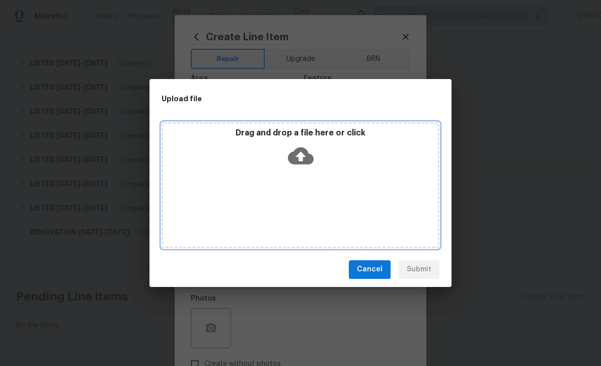
click at [295, 149] on icon at bounding box center [301, 156] width 26 height 26
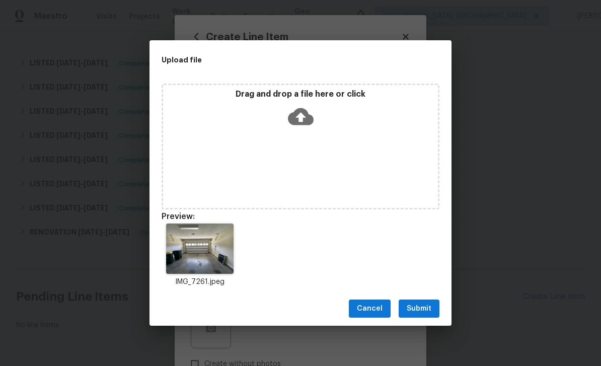
click at [422, 296] on div "Cancel Submit" at bounding box center [301, 309] width 302 height 35
click at [423, 304] on span "Submit" at bounding box center [419, 309] width 25 height 13
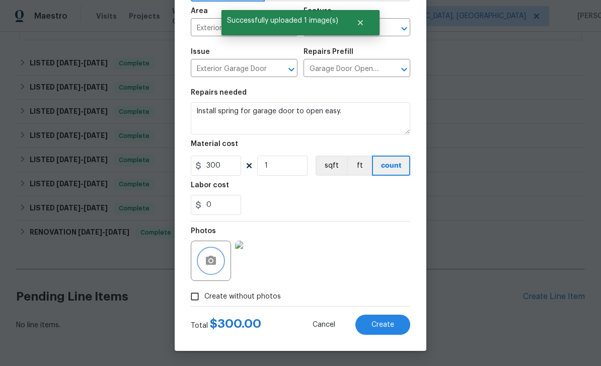
scroll to position [69, 0]
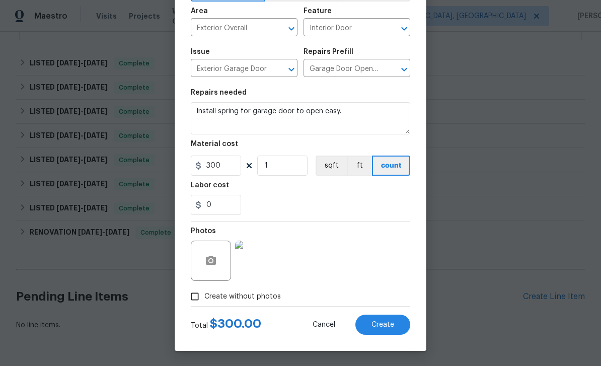
click at [385, 319] on button "Create" at bounding box center [383, 325] width 55 height 20
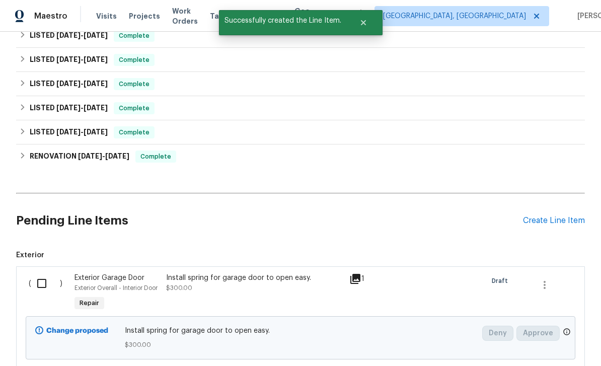
scroll to position [356, 0]
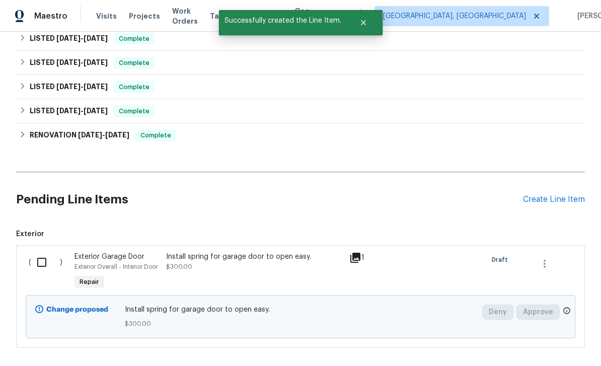
click at [43, 252] on input "checkbox" at bounding box center [45, 262] width 29 height 21
checkbox input "true"
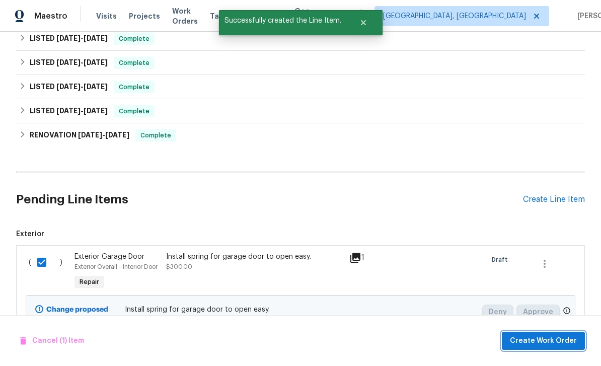
click at [544, 338] on span "Create Work Order" at bounding box center [543, 341] width 67 height 13
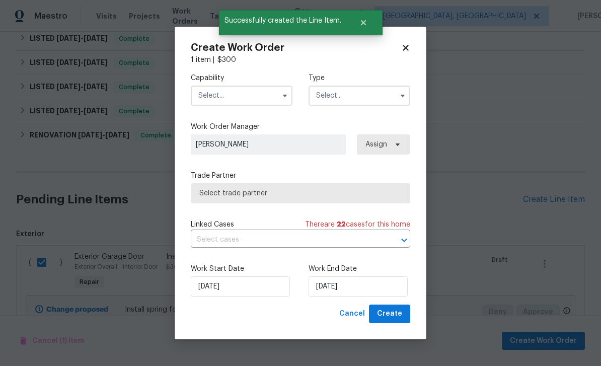
click at [229, 99] on input "text" at bounding box center [242, 96] width 102 height 20
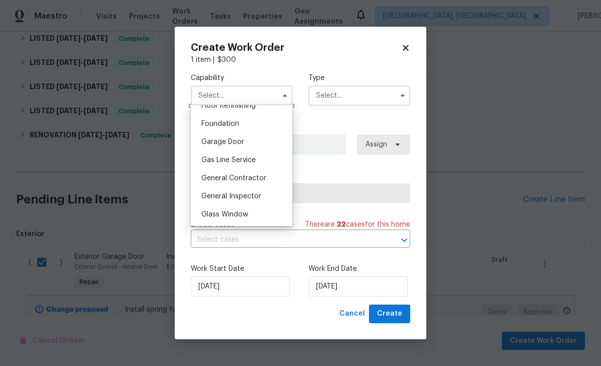
scroll to position [419, 0]
click at [244, 141] on div "Garage Door" at bounding box center [241, 143] width 97 height 18
type input "Garage Door"
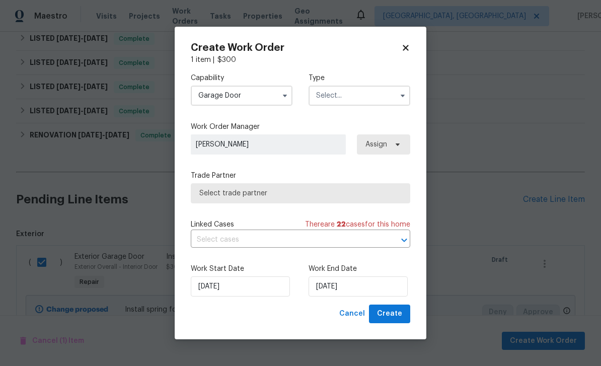
click at [363, 95] on input "text" at bounding box center [360, 96] width 102 height 20
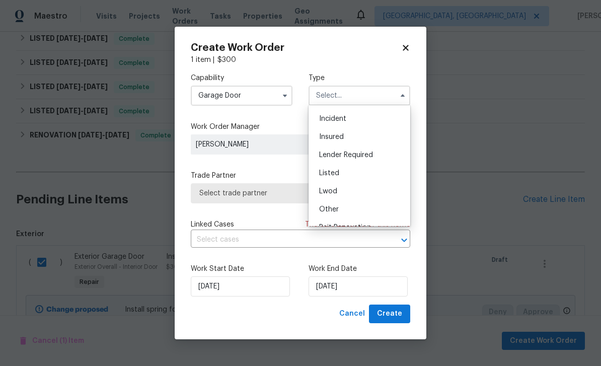
scroll to position [34, 0]
click at [354, 175] on div "Listed" at bounding box center [359, 174] width 97 height 18
type input "Listed"
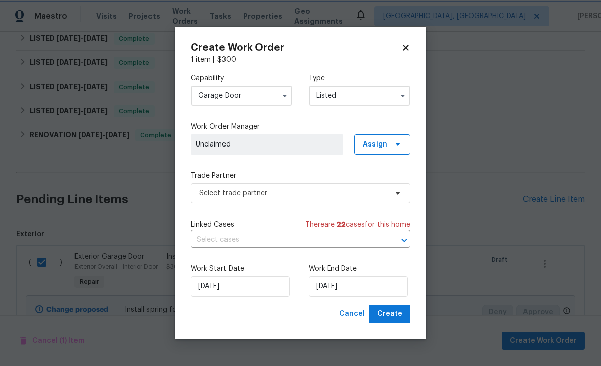
scroll to position [0, 0]
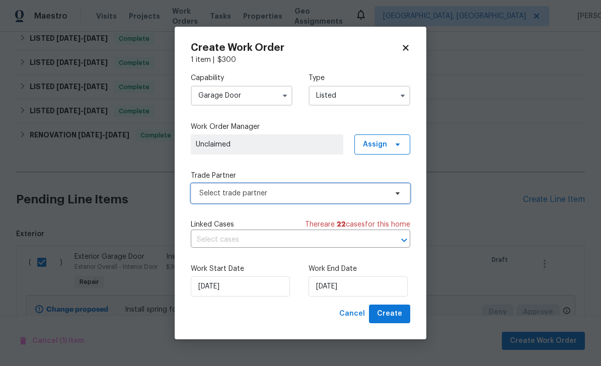
click at [304, 192] on span "Select trade partner" at bounding box center [293, 193] width 188 height 10
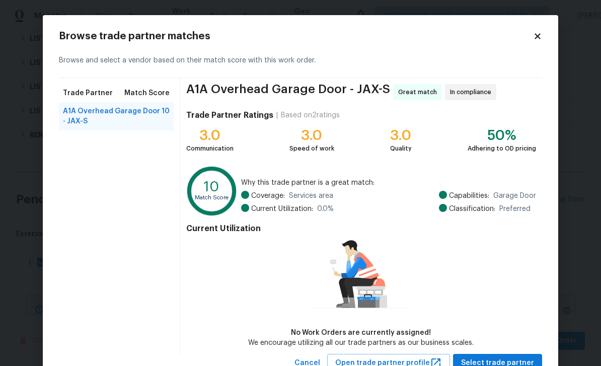
click at [504, 349] on div "A1A Overhead Garage Door - JAX-S Great match In compliance Trade Partner Rating…" at bounding box center [361, 216] width 362 height 276
click at [499, 354] on button "Select trade partner" at bounding box center [497, 363] width 89 height 19
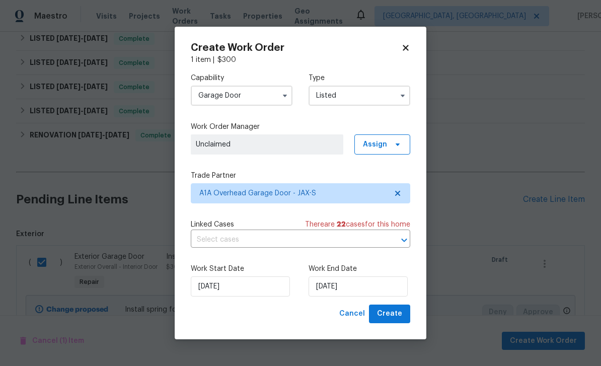
click at [390, 304] on div "Work Start Date [DATE] Work End Date [DATE]" at bounding box center [301, 280] width 220 height 49
click at [392, 314] on span "Create" at bounding box center [389, 314] width 25 height 13
checkbox input "false"
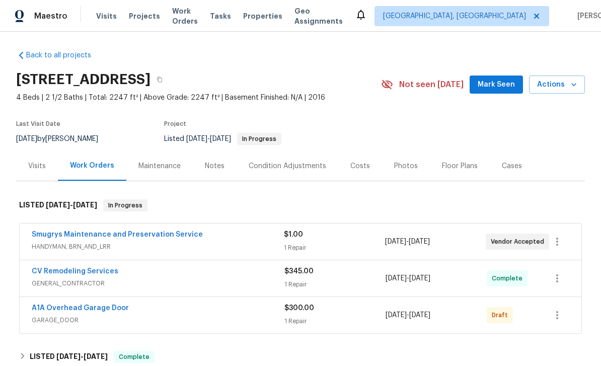
scroll to position [1, 0]
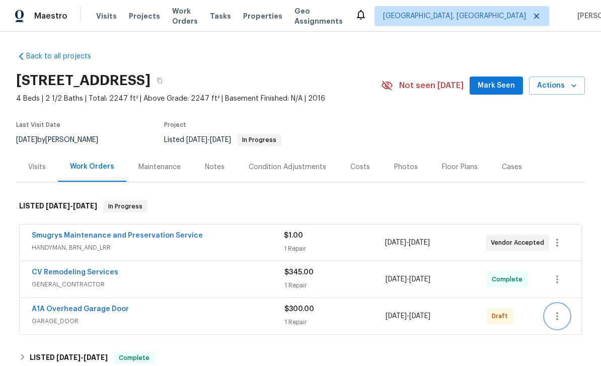
click at [556, 310] on icon "button" at bounding box center [557, 316] width 12 height 12
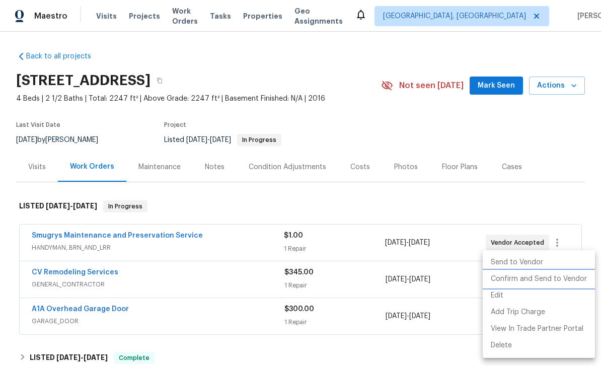
click at [550, 279] on li "Confirm and Send to Vendor" at bounding box center [539, 279] width 112 height 17
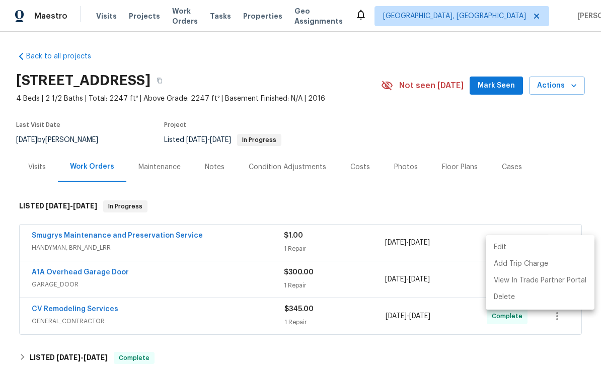
click at [545, 171] on div at bounding box center [300, 183] width 601 height 366
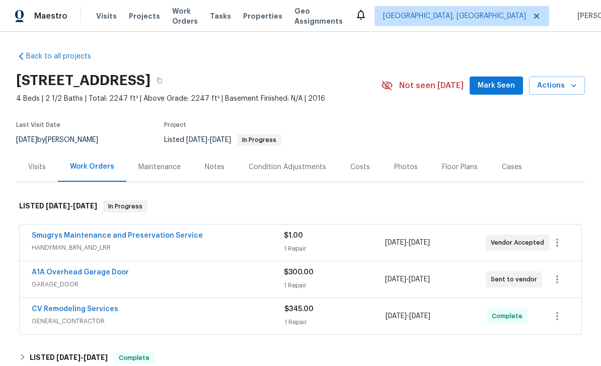
click at [69, 269] on link "A1A Overhead Garage Door" at bounding box center [80, 272] width 97 height 7
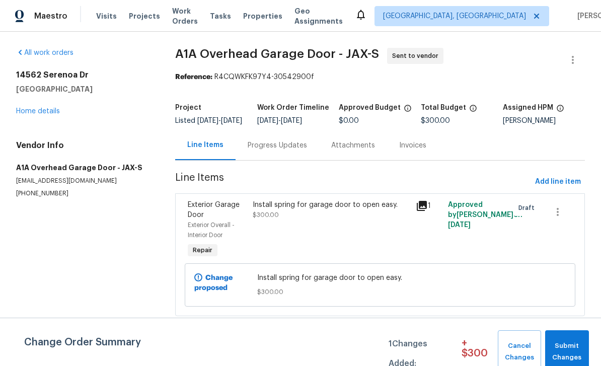
click at [264, 139] on div "Progress Updates" at bounding box center [278, 145] width 84 height 30
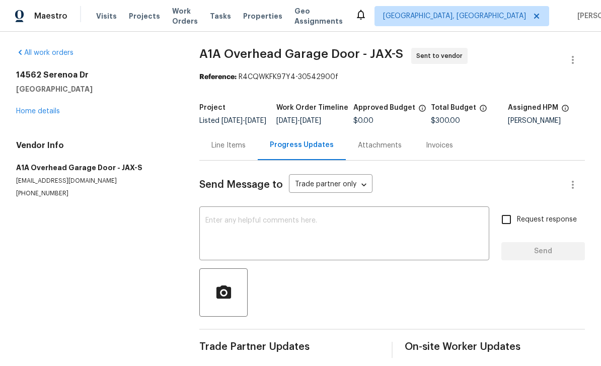
click at [434, 239] on textarea at bounding box center [344, 234] width 278 height 35
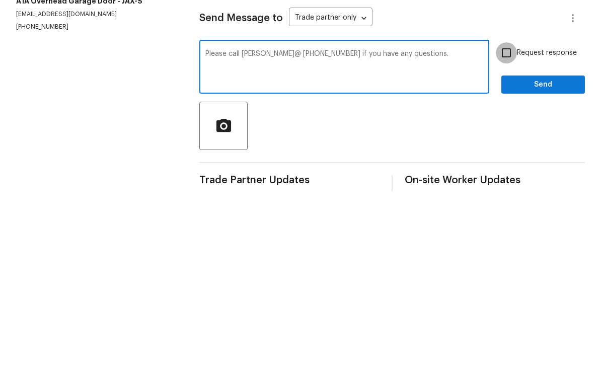
type textarea "Please call [PERSON_NAME]@ [PHONE_NUMBER] if you have any questions."
click at [507, 209] on input "Request response" at bounding box center [506, 219] width 21 height 21
checkbox input "true"
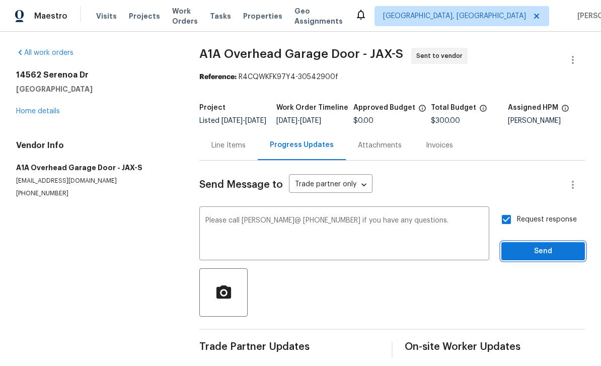
click at [543, 245] on span "Send" at bounding box center [543, 251] width 67 height 13
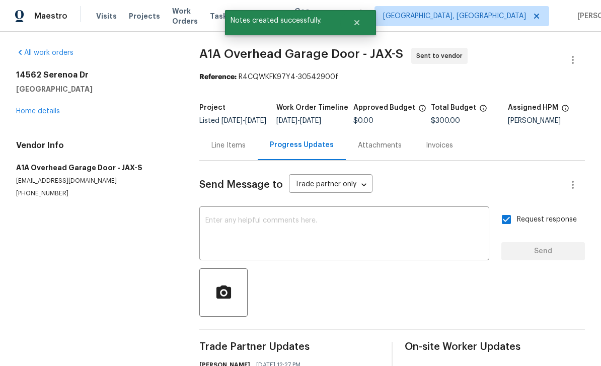
click at [34, 108] on link "Home details" at bounding box center [38, 111] width 44 height 7
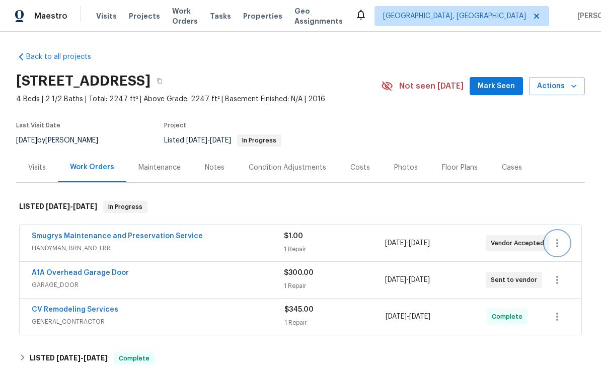
click at [561, 237] on icon "button" at bounding box center [557, 243] width 12 height 12
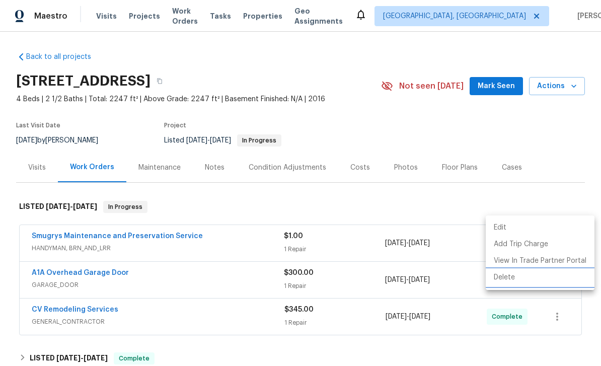
click at [511, 279] on li "Delete" at bounding box center [540, 277] width 109 height 17
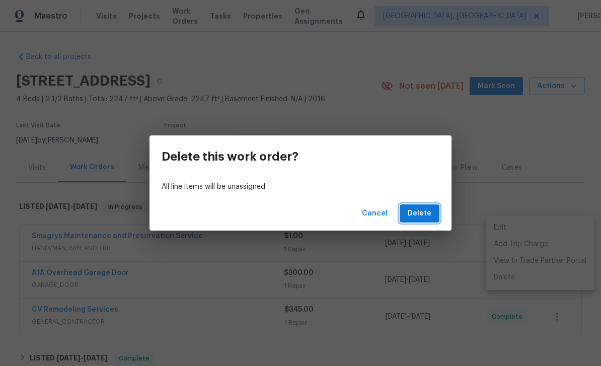
click at [419, 214] on span "Delete" at bounding box center [420, 213] width 24 height 13
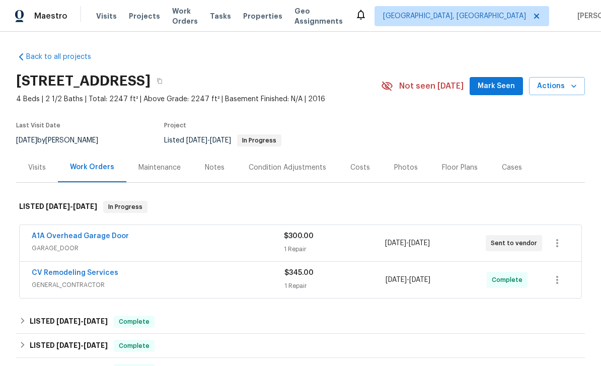
click at [508, 85] on span "Mark Seen" at bounding box center [496, 86] width 37 height 13
